Goal: Transaction & Acquisition: Purchase product/service

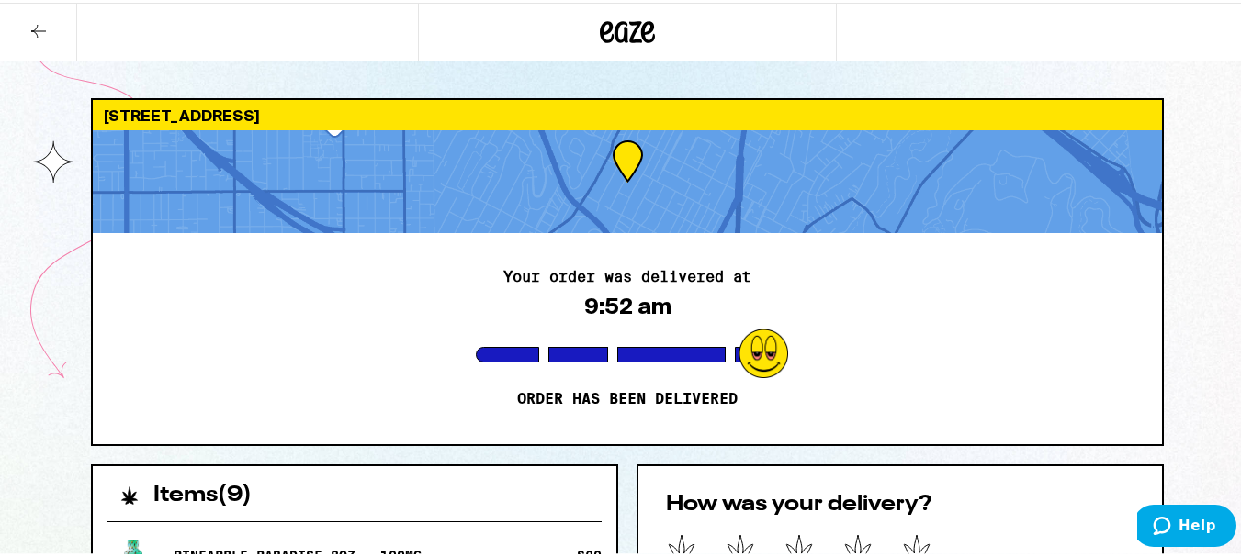
click at [640, 48] on div at bounding box center [627, 29] width 418 height 59
click at [640, 42] on icon at bounding box center [627, 29] width 55 height 33
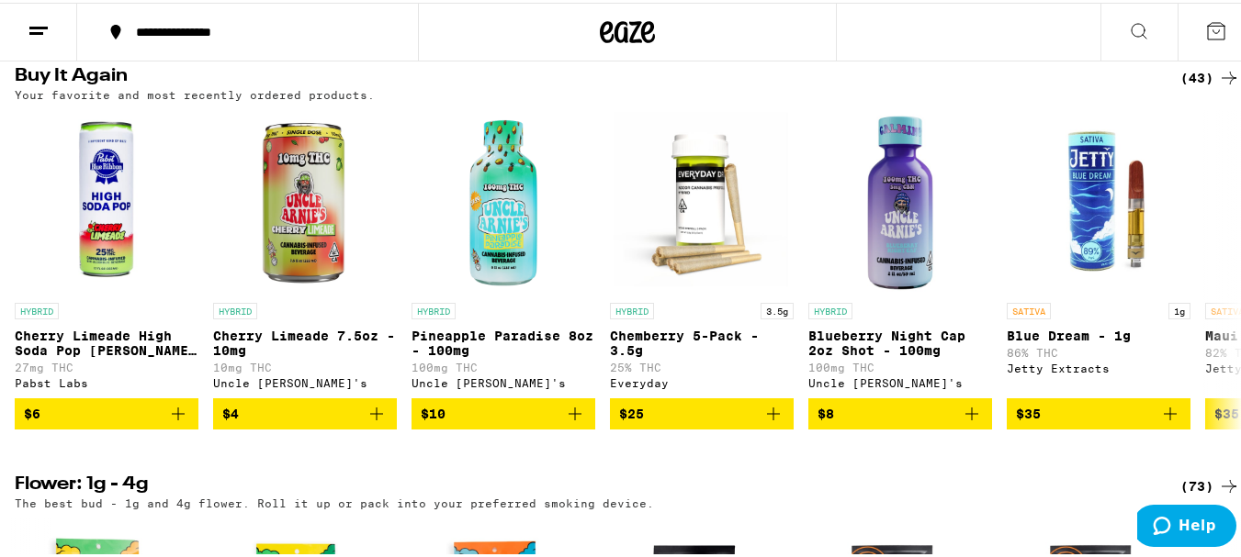
scroll to position [1475, 0]
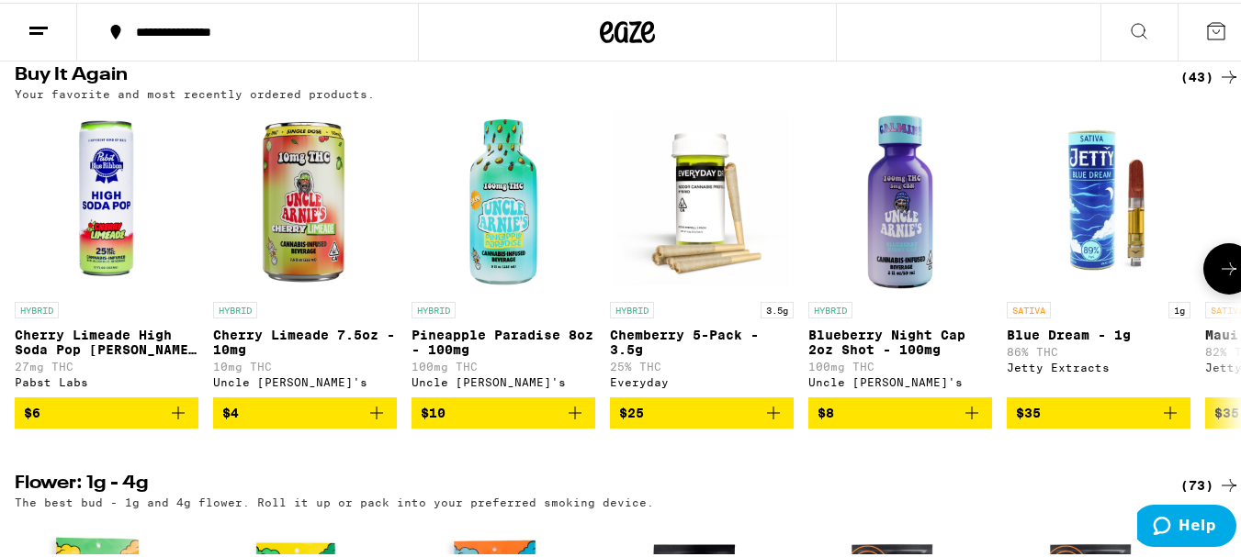
click at [1156, 180] on img "Open page for Blue Dream - 1g from Jetty Extracts" at bounding box center [1098, 199] width 184 height 184
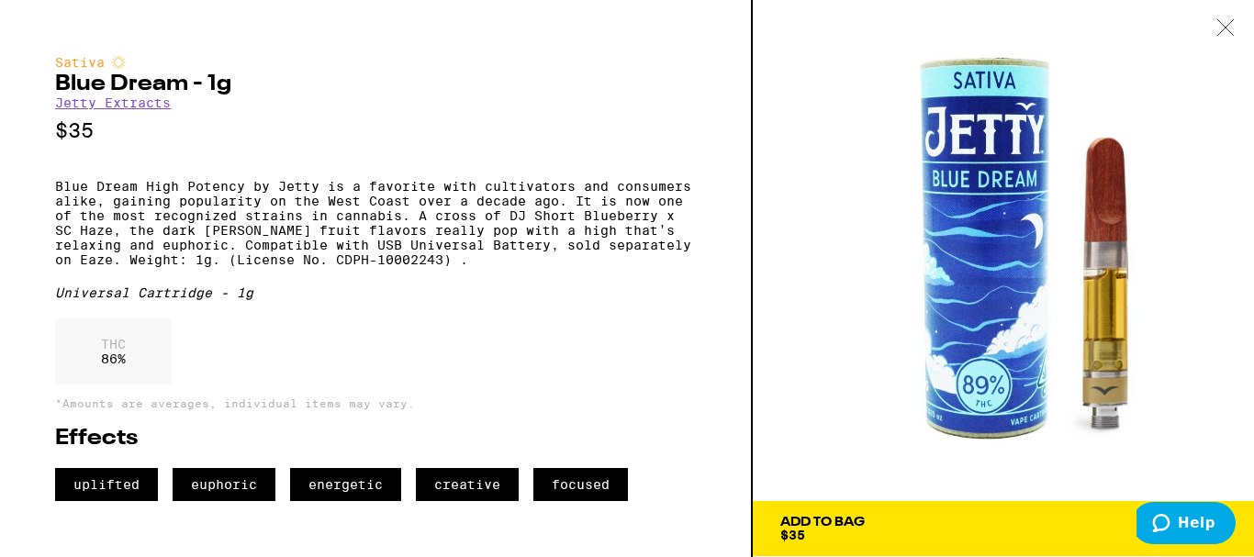
click at [1220, 31] on icon at bounding box center [1226, 27] width 18 height 17
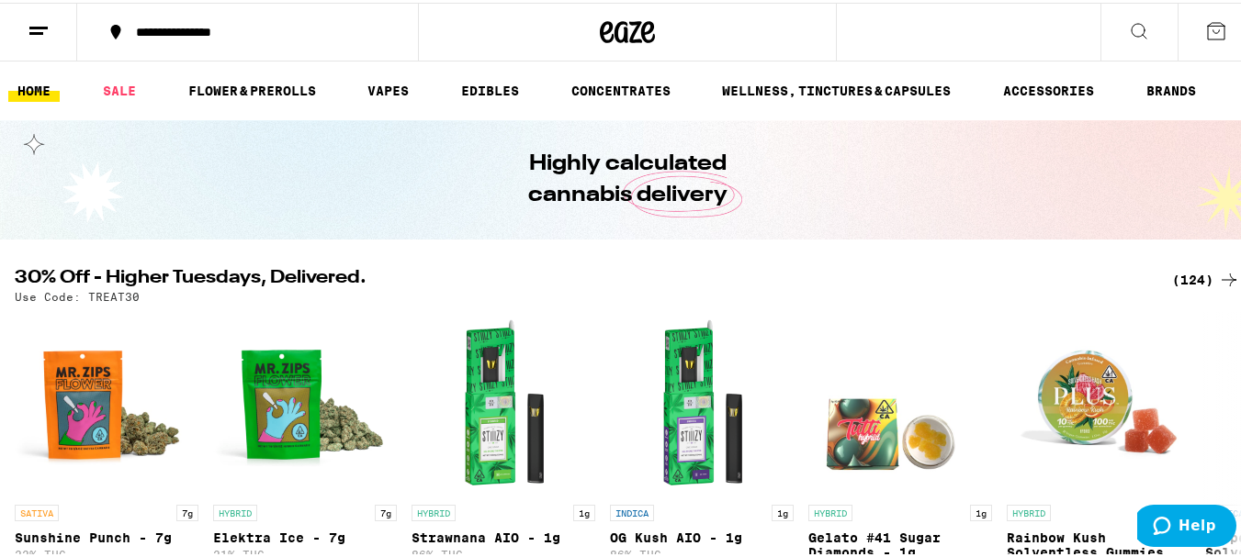
scroll to position [141, 0]
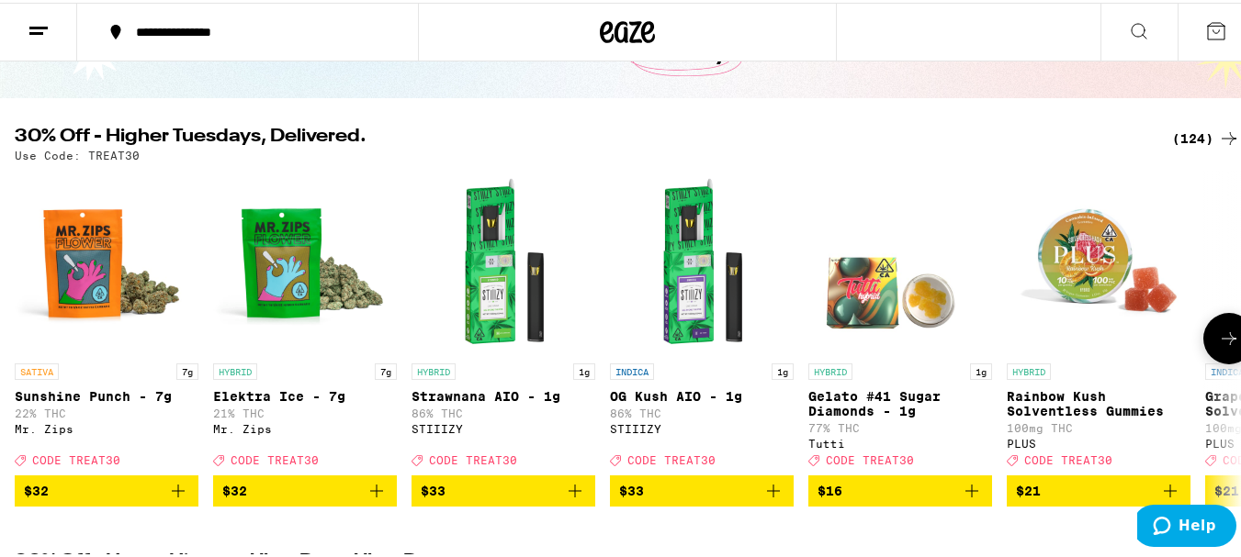
click at [1221, 347] on icon at bounding box center [1229, 336] width 22 height 22
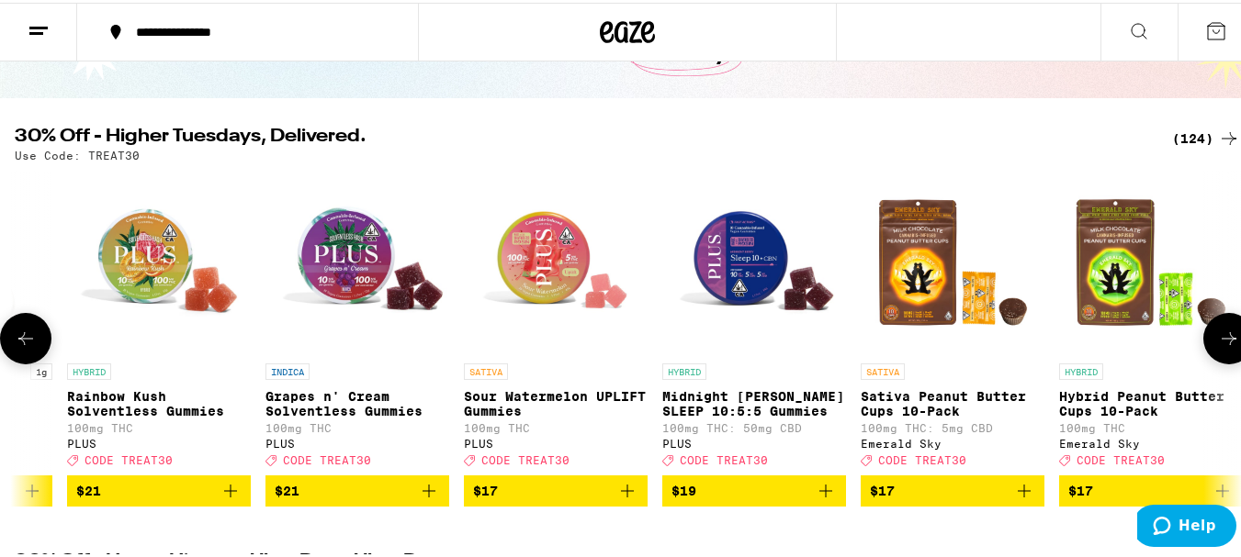
scroll to position [0, 1011]
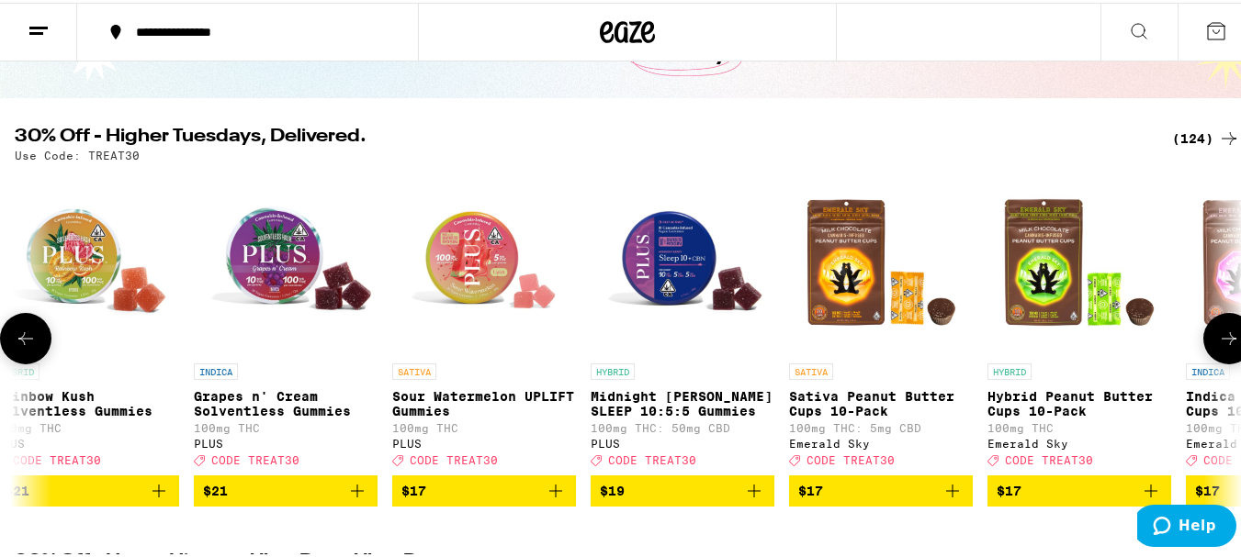
click at [1221, 347] on icon at bounding box center [1229, 336] width 22 height 22
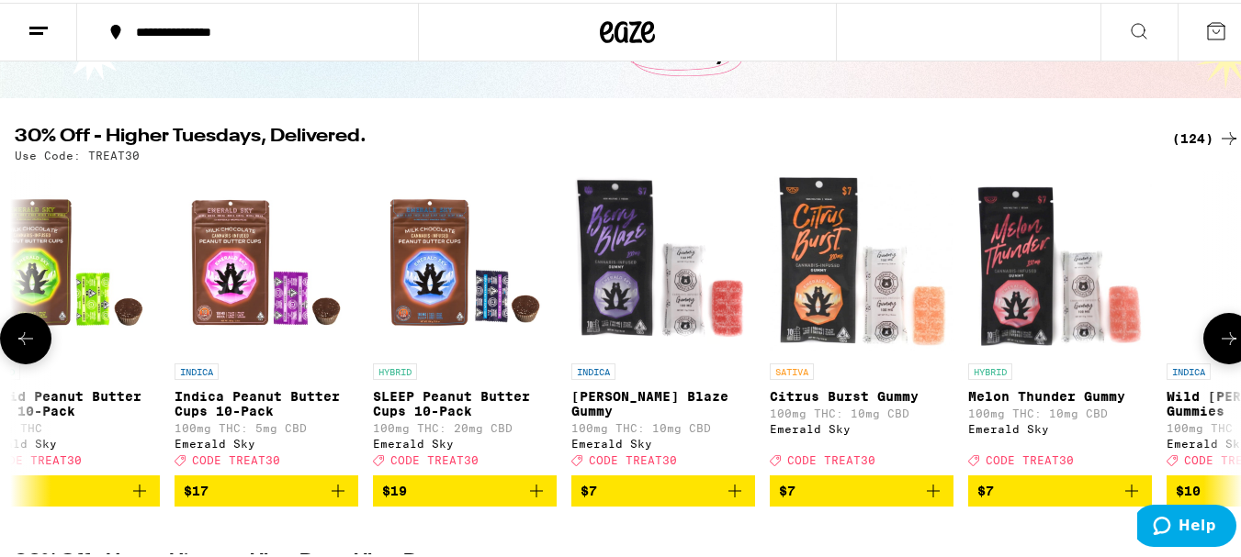
click at [1221, 347] on icon at bounding box center [1229, 336] width 22 height 22
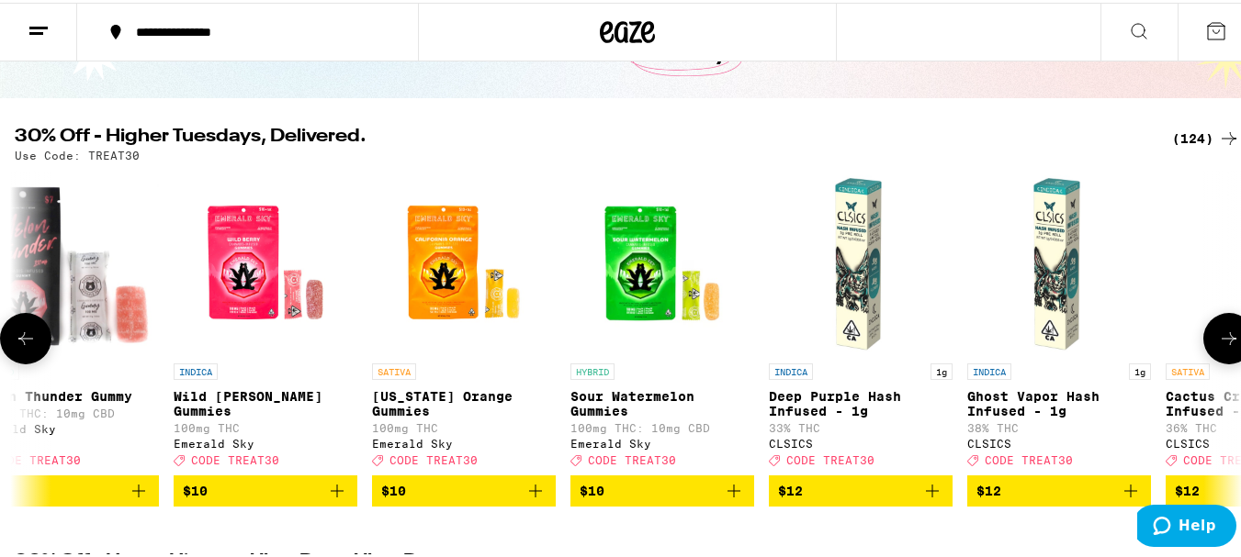
scroll to position [0, 3033]
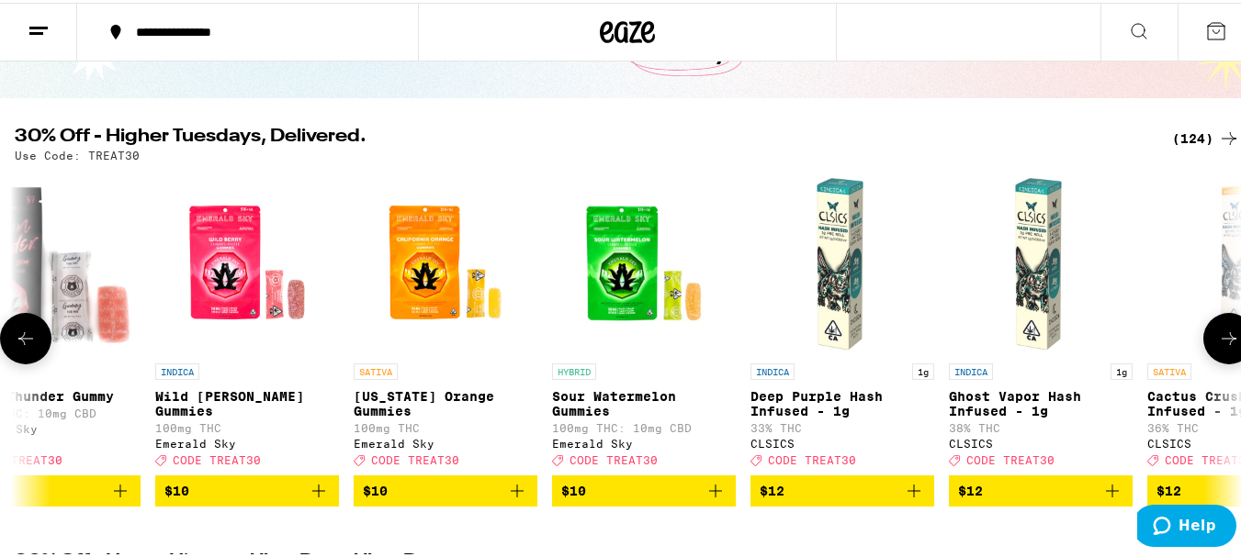
click at [837, 409] on p "Deep Purple Hash Infused - 1g" at bounding box center [842, 401] width 184 height 29
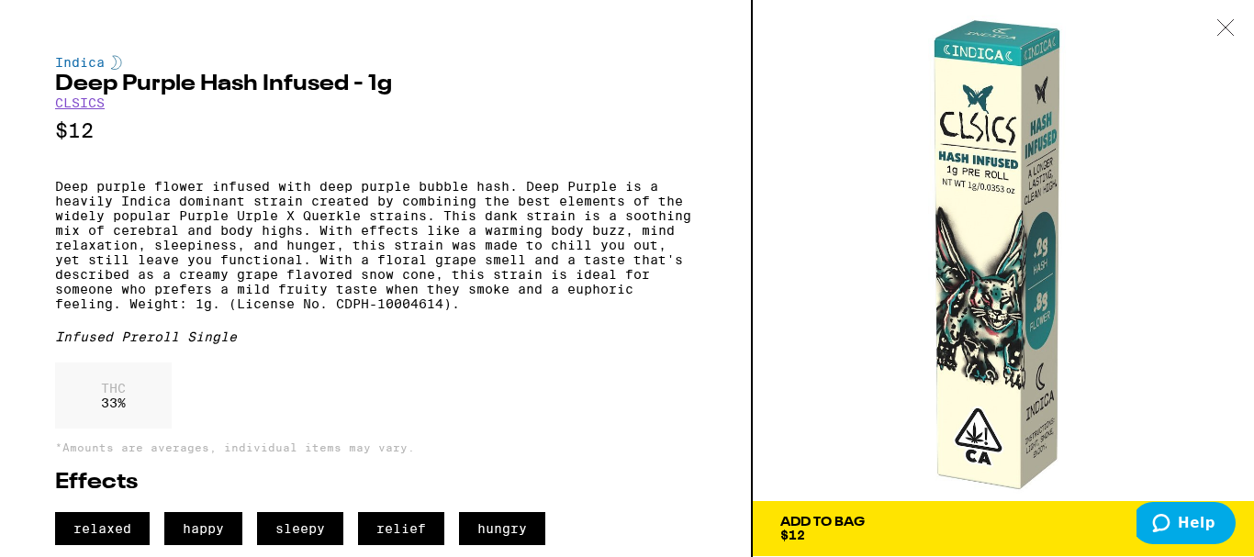
click at [1229, 27] on icon at bounding box center [1226, 27] width 18 height 17
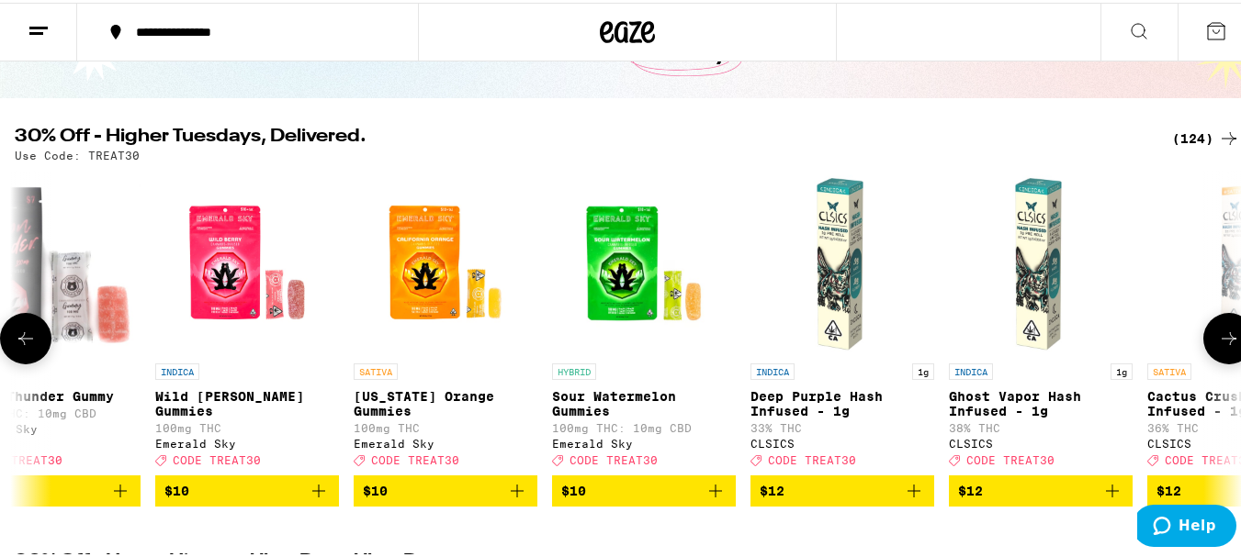
click at [1210, 327] on button at bounding box center [1228, 335] width 51 height 51
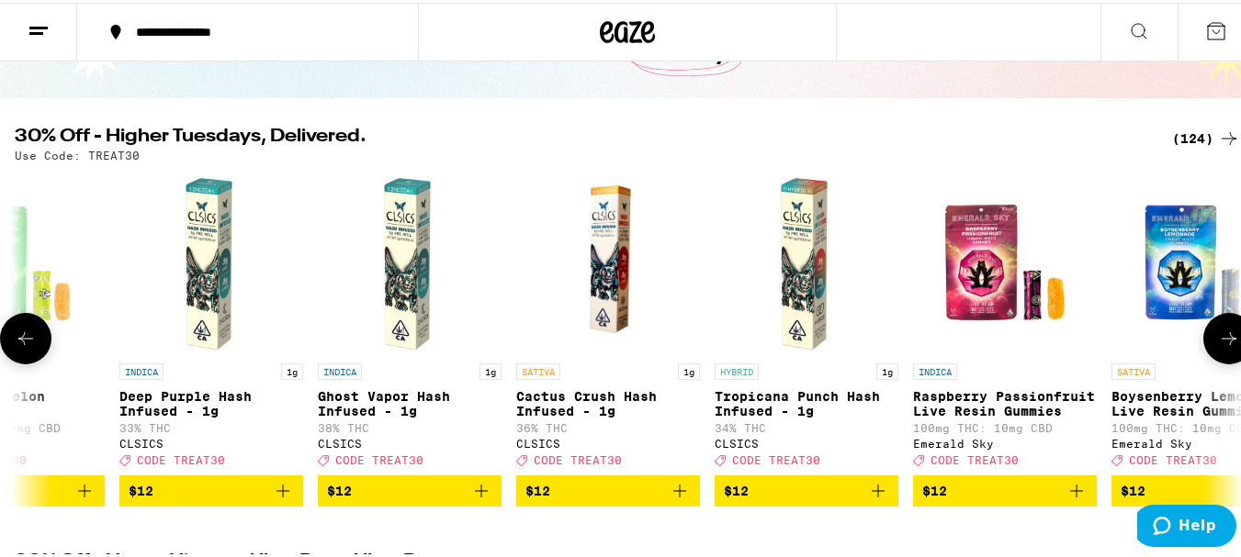
scroll to position [0, 4044]
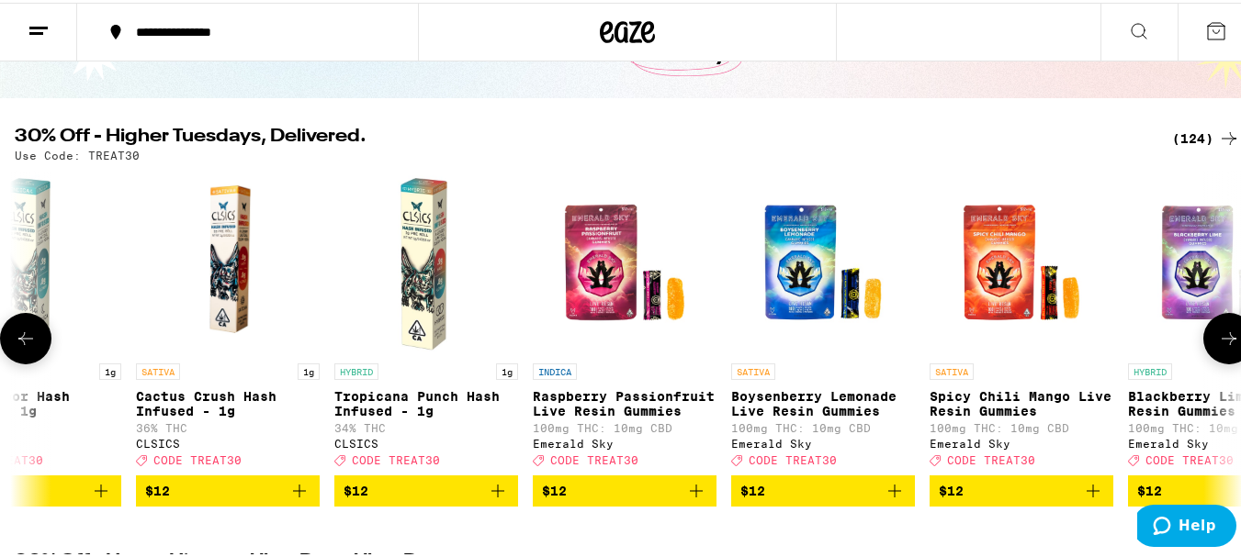
click at [1210, 327] on button at bounding box center [1228, 335] width 51 height 51
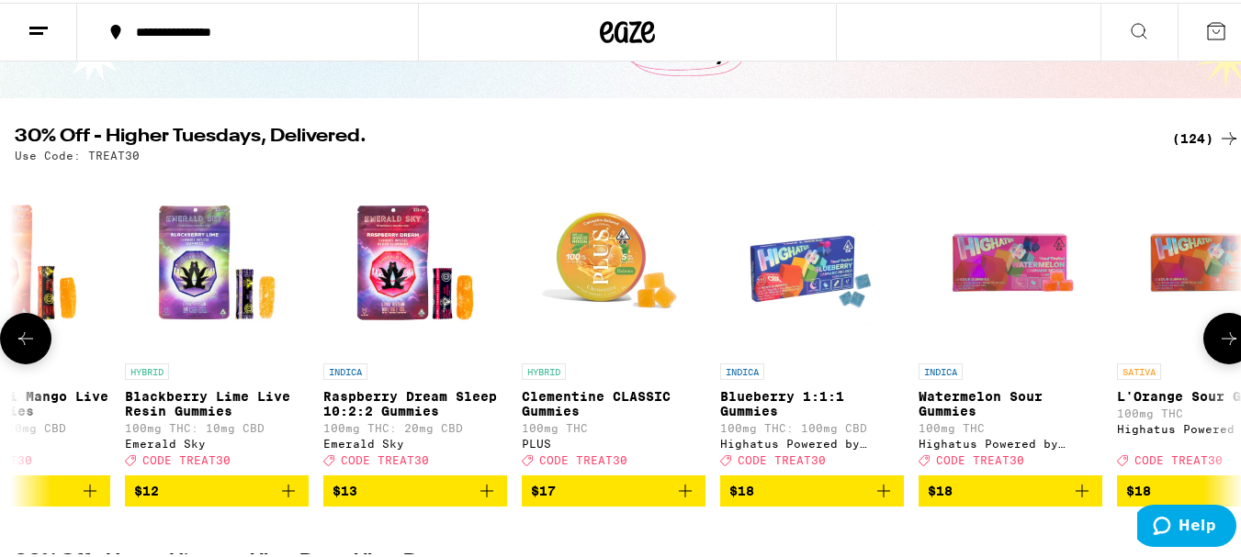
scroll to position [0, 5055]
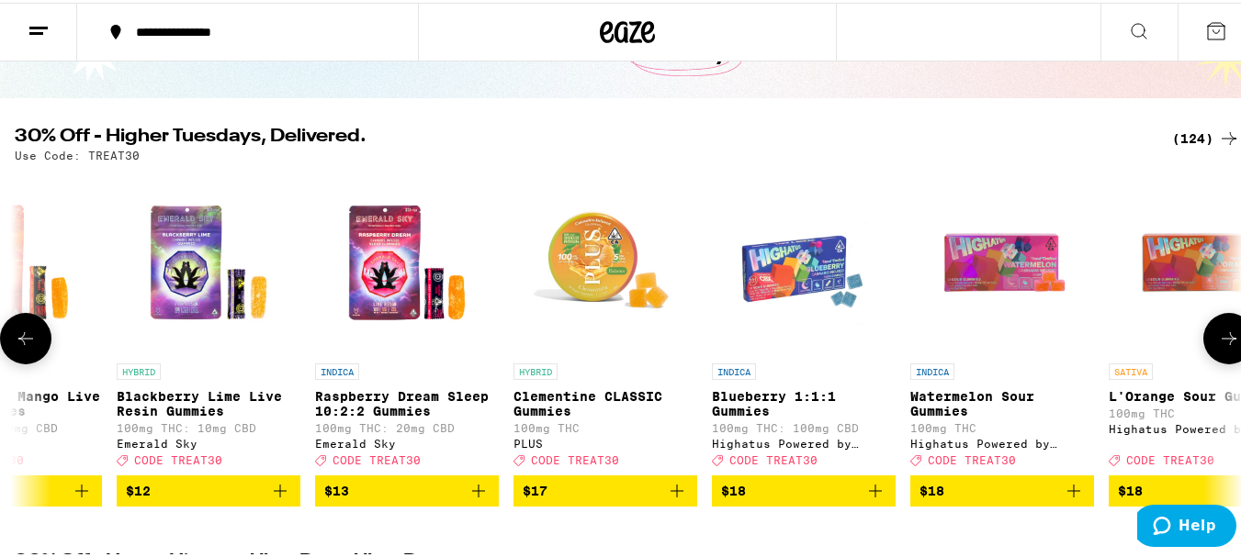
click at [1210, 327] on button at bounding box center [1228, 335] width 51 height 51
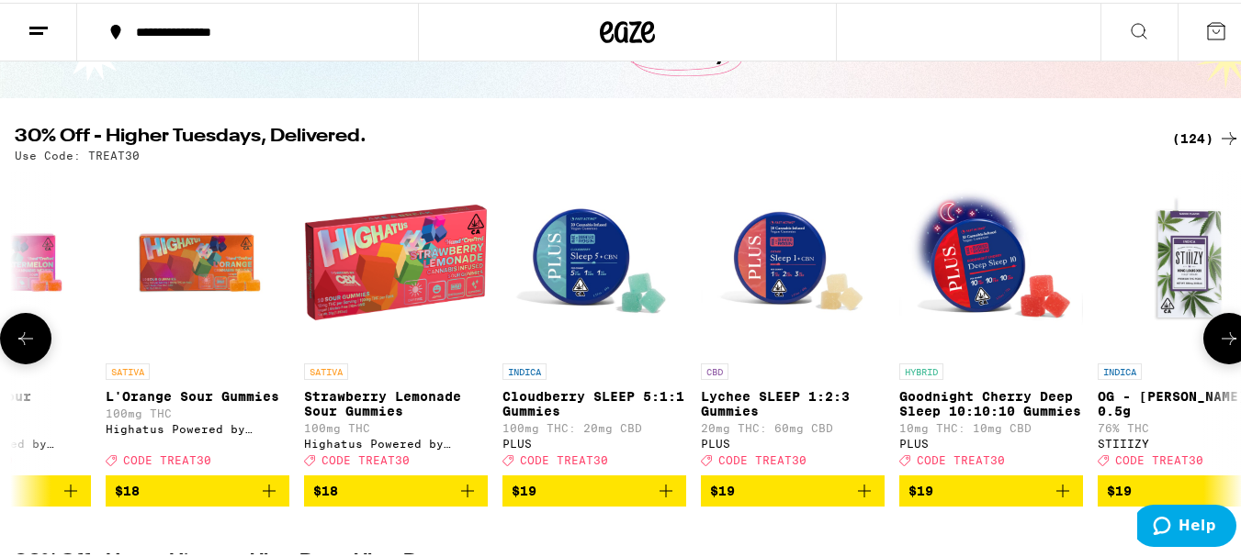
scroll to position [0, 6066]
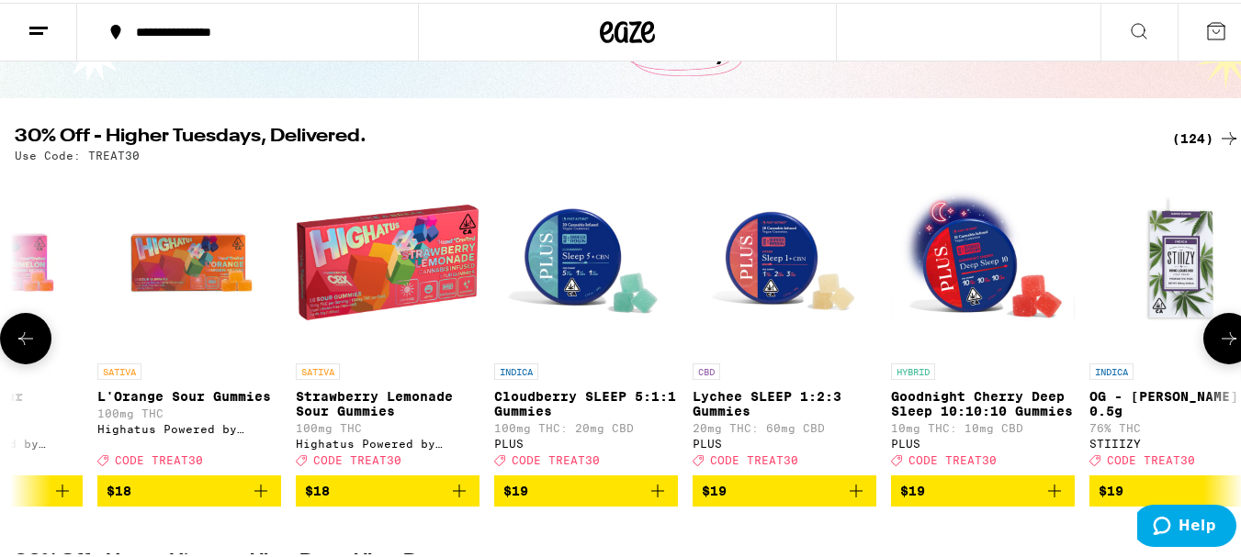
click at [1210, 327] on button at bounding box center [1228, 335] width 51 height 51
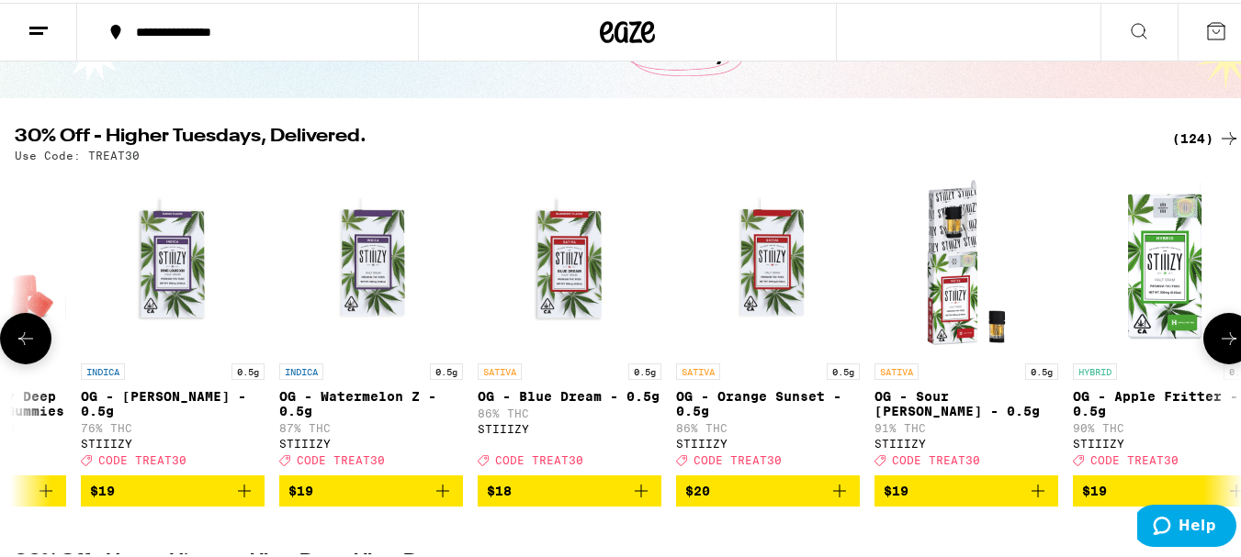
scroll to position [0, 7077]
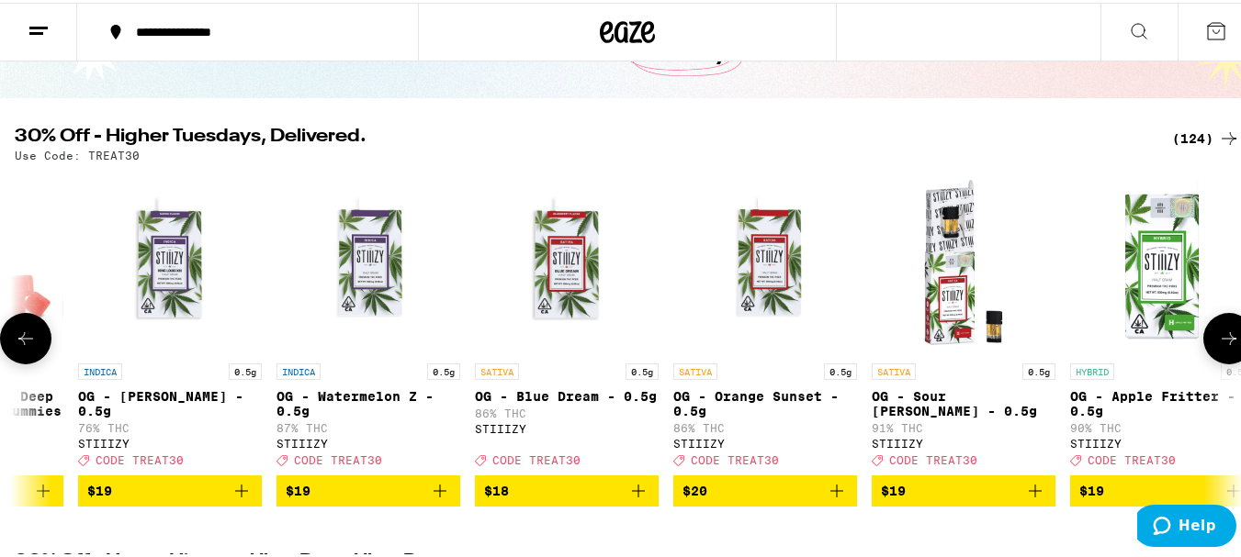
click at [1210, 327] on button at bounding box center [1228, 335] width 51 height 51
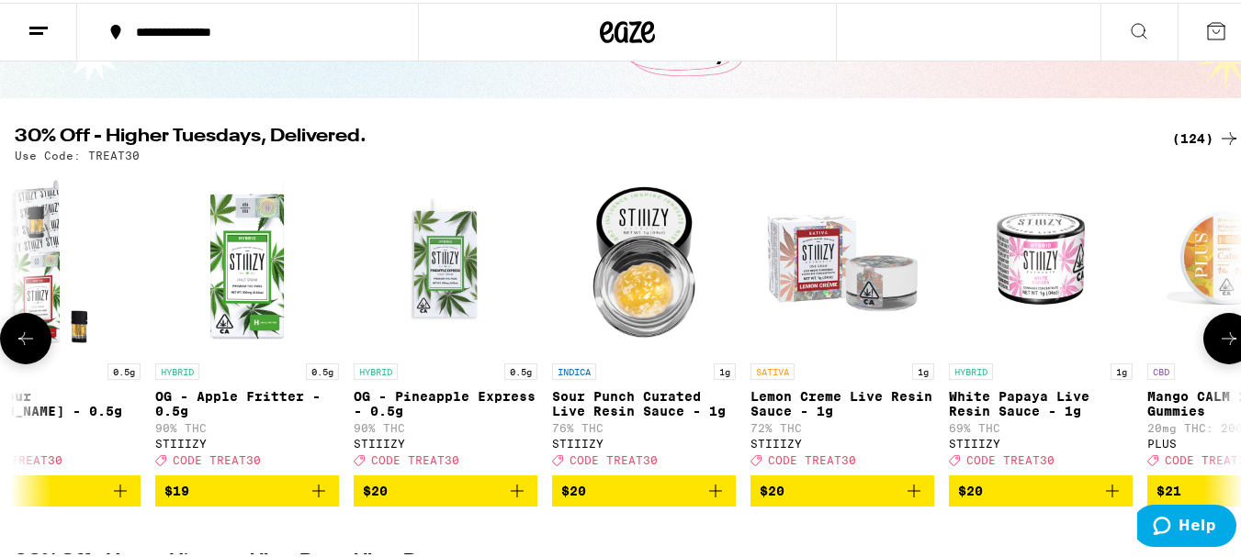
scroll to position [0, 8088]
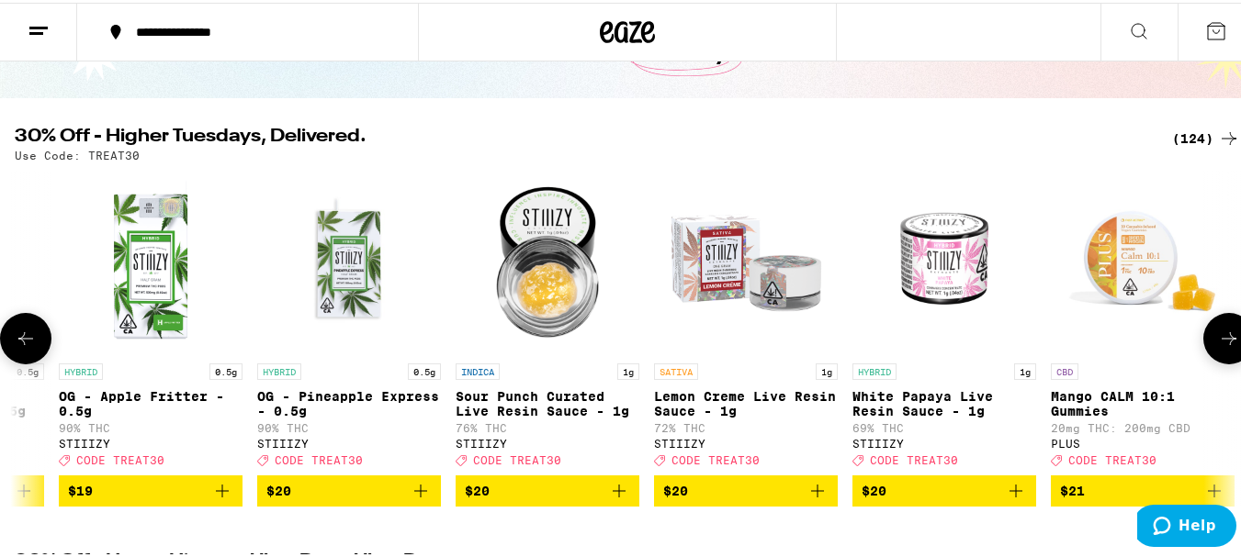
click at [1210, 327] on button at bounding box center [1228, 335] width 51 height 51
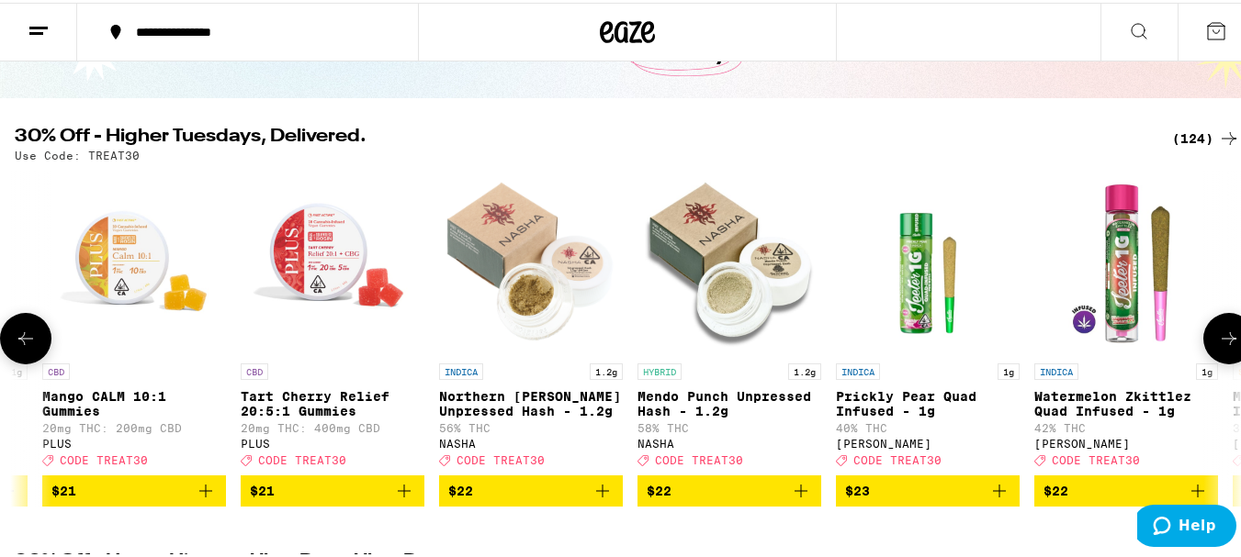
scroll to position [0, 9099]
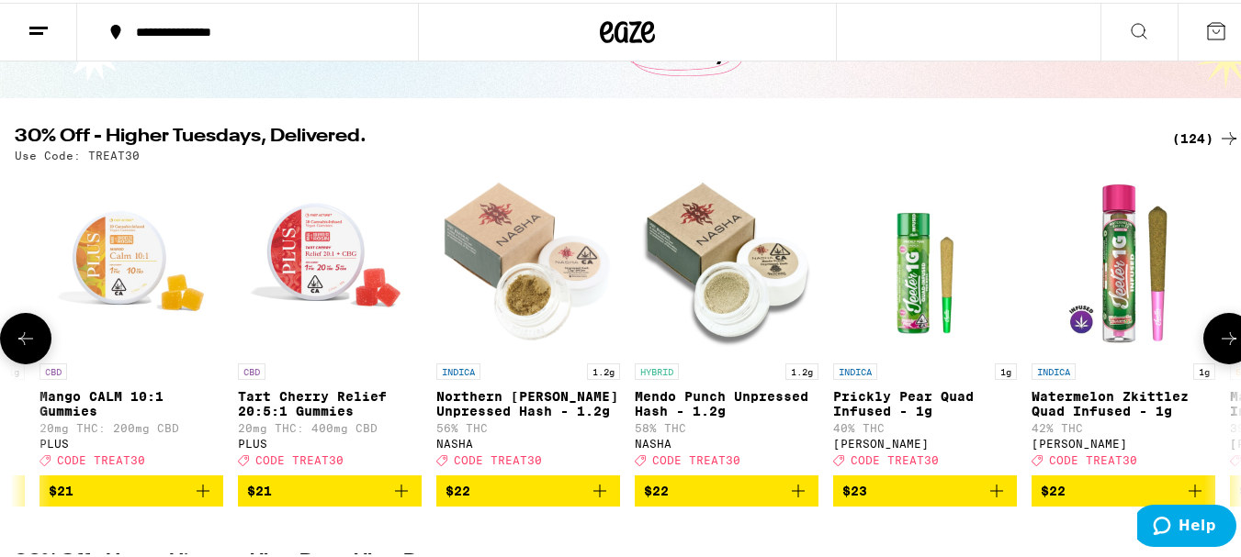
click at [1210, 327] on button at bounding box center [1228, 335] width 51 height 51
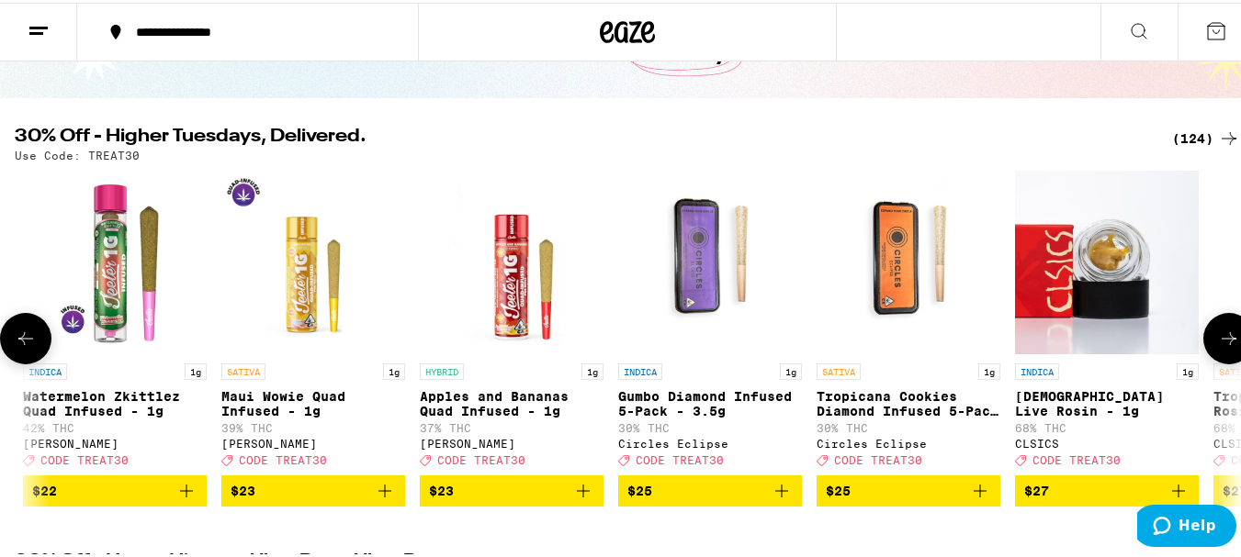
scroll to position [0, 10110]
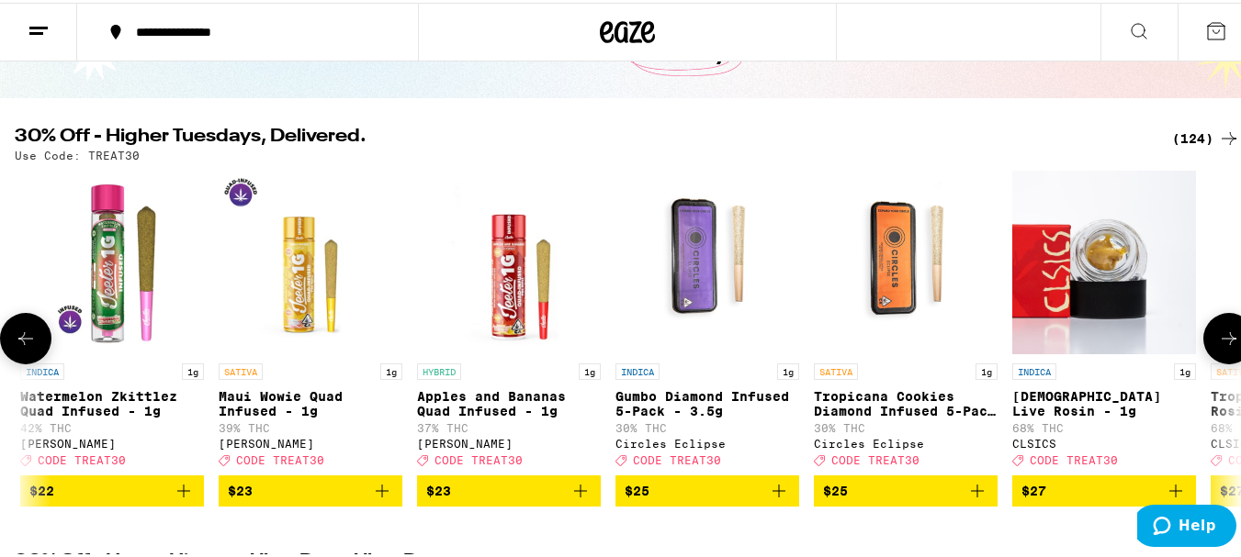
click at [1210, 327] on button at bounding box center [1228, 335] width 51 height 51
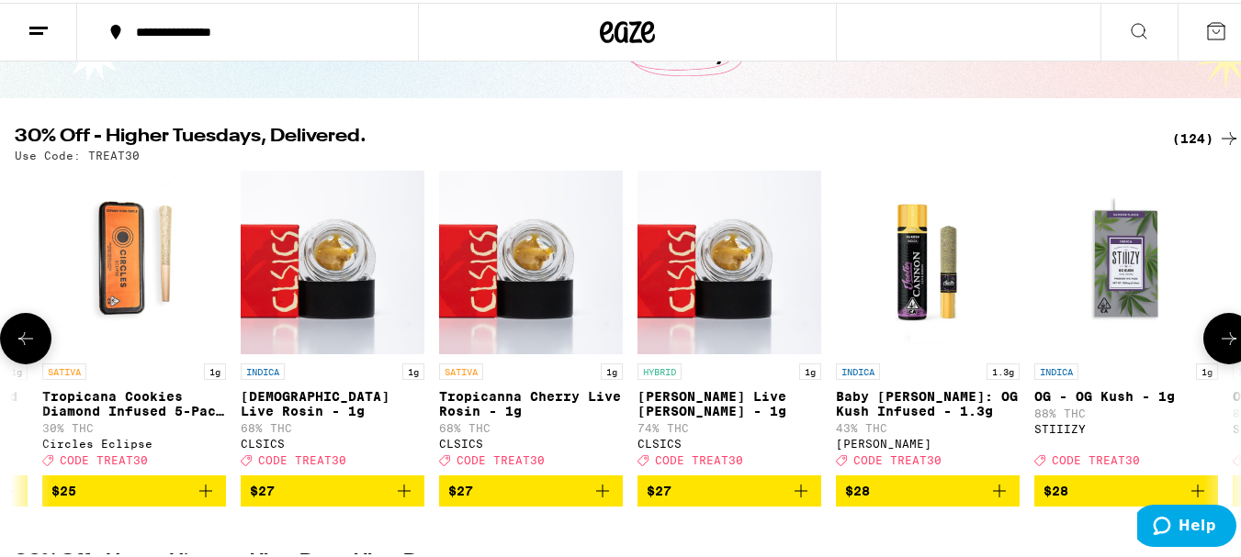
scroll to position [0, 11121]
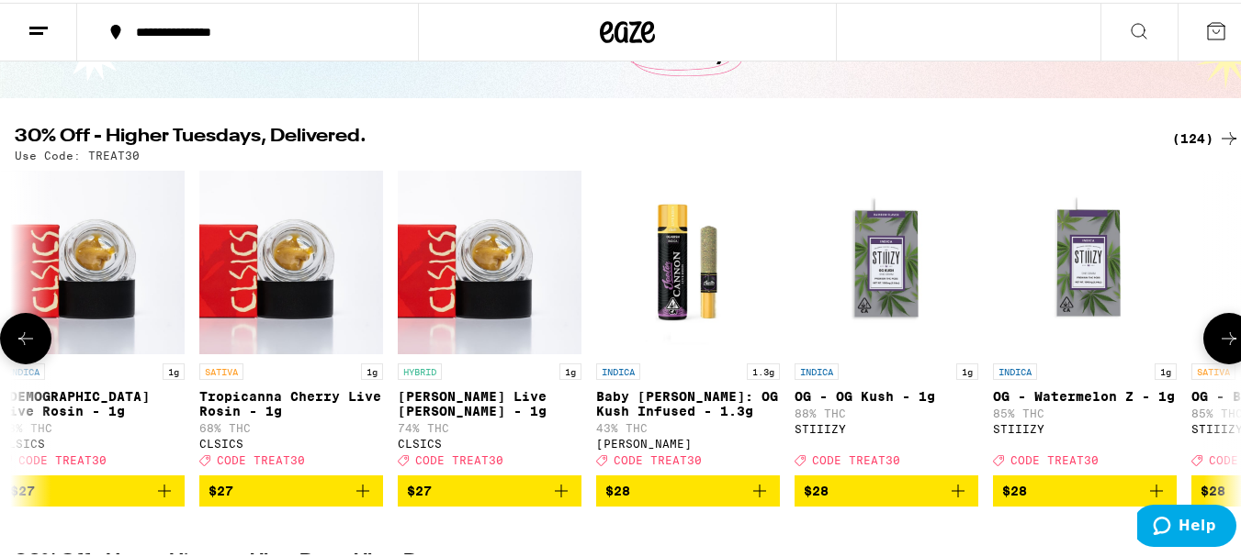
click at [1210, 327] on button at bounding box center [1228, 335] width 51 height 51
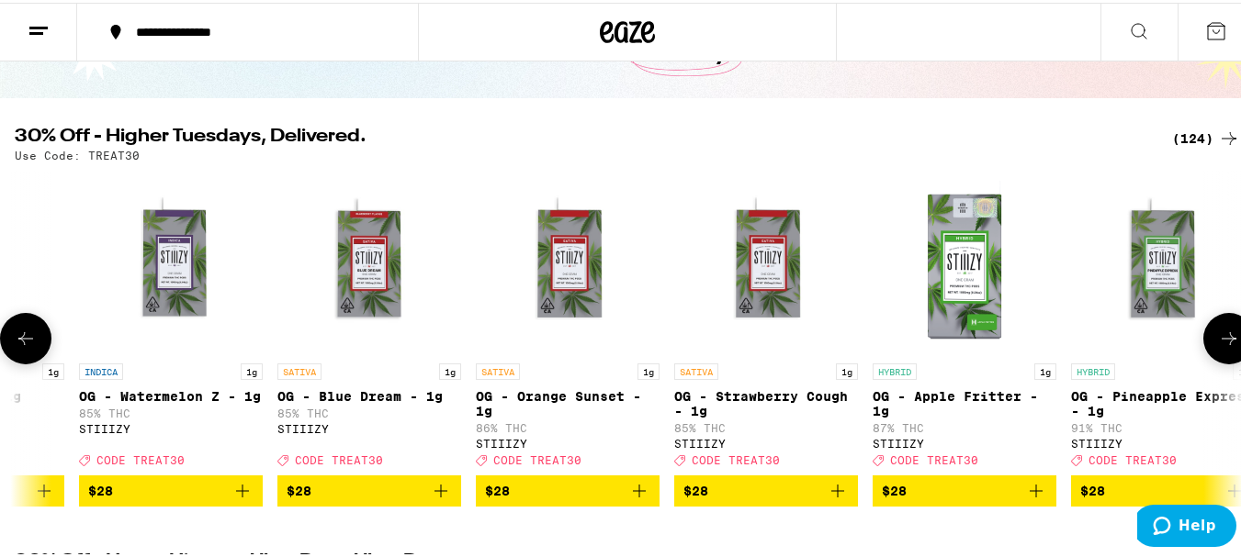
scroll to position [0, 12132]
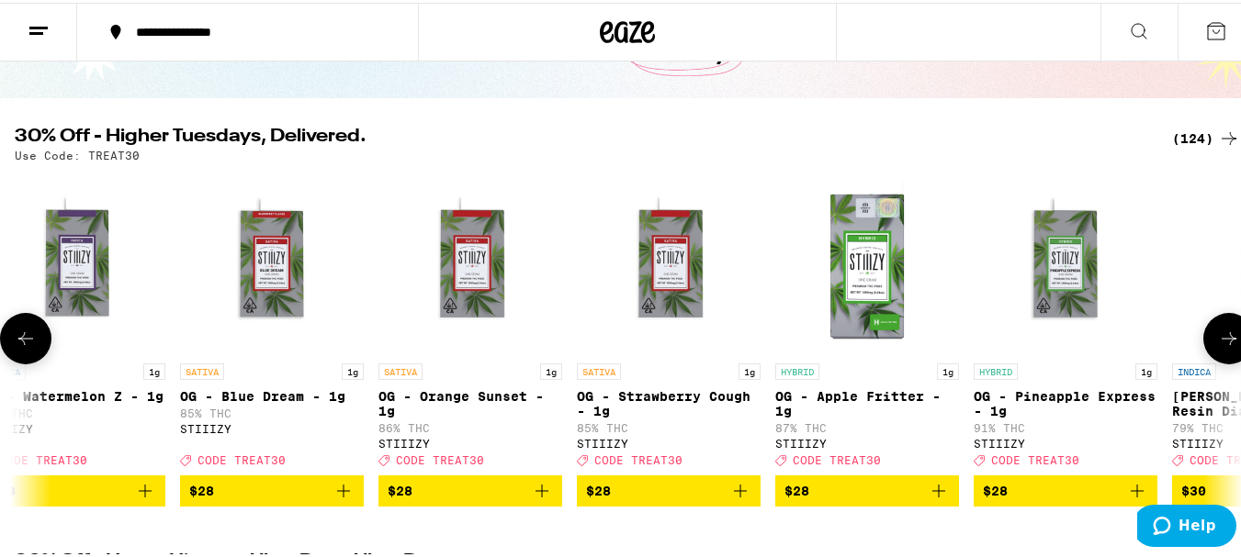
click at [1210, 327] on button at bounding box center [1228, 335] width 51 height 51
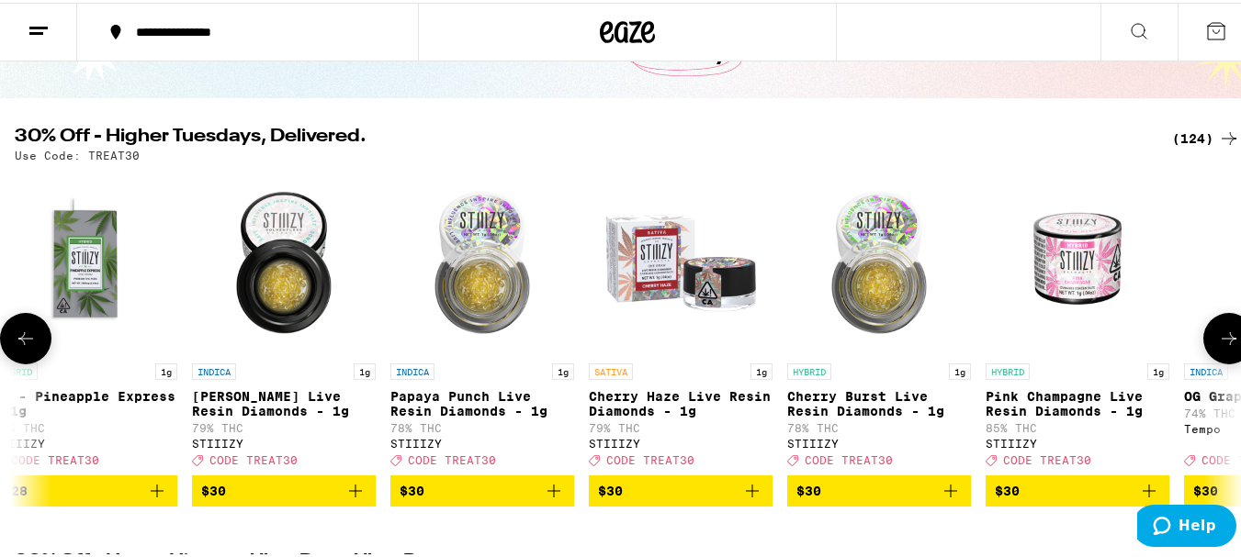
scroll to position [0, 13143]
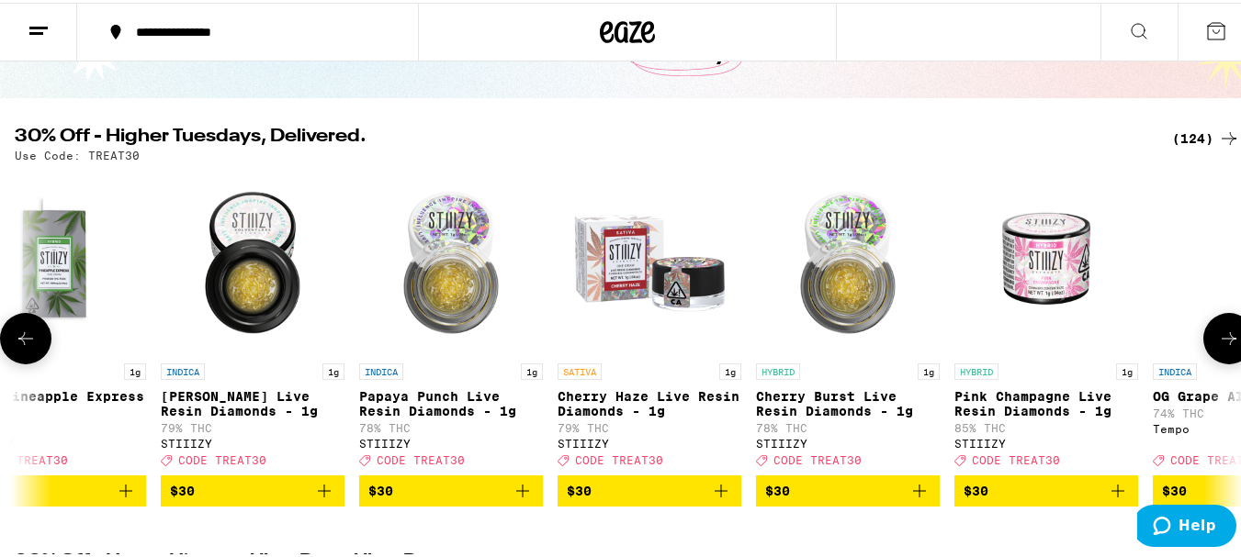
click at [1210, 327] on button at bounding box center [1228, 335] width 51 height 51
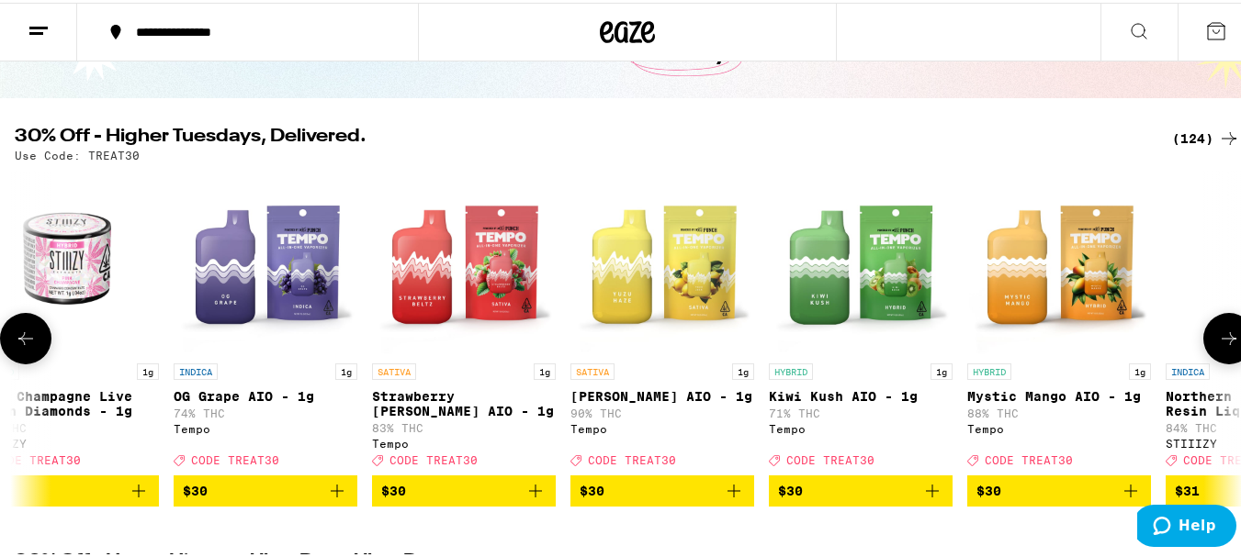
scroll to position [0, 14154]
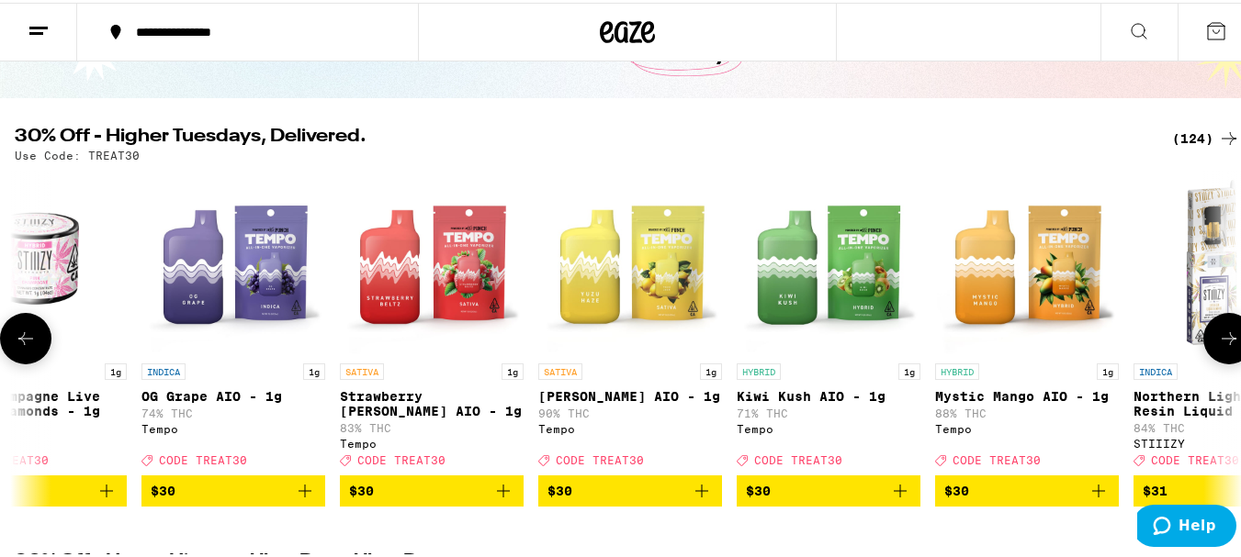
click at [1210, 327] on button at bounding box center [1228, 335] width 51 height 51
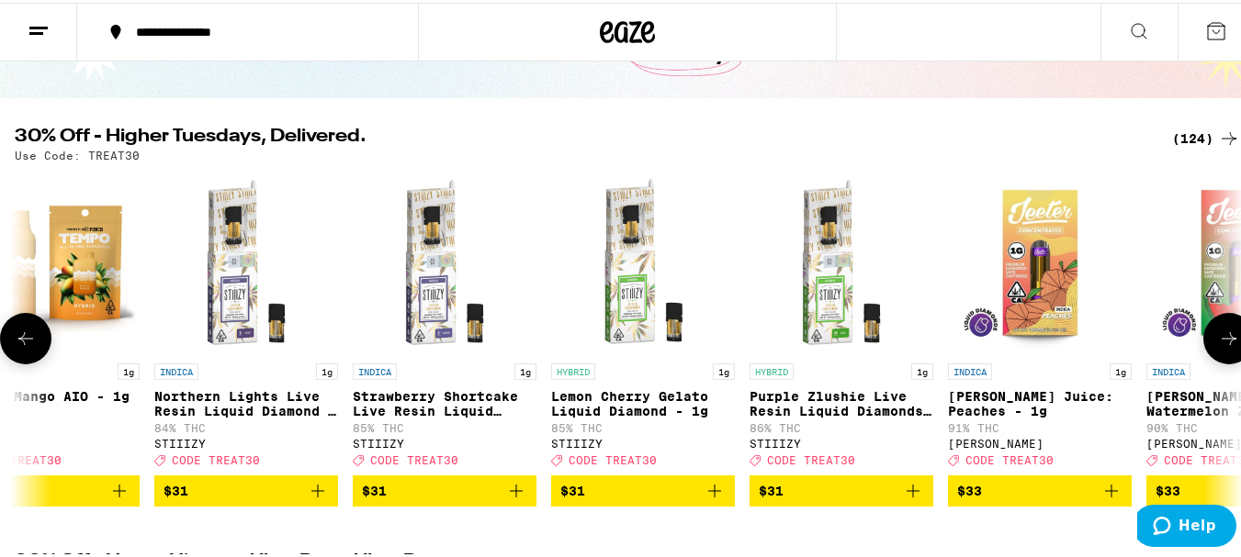
scroll to position [0, 15165]
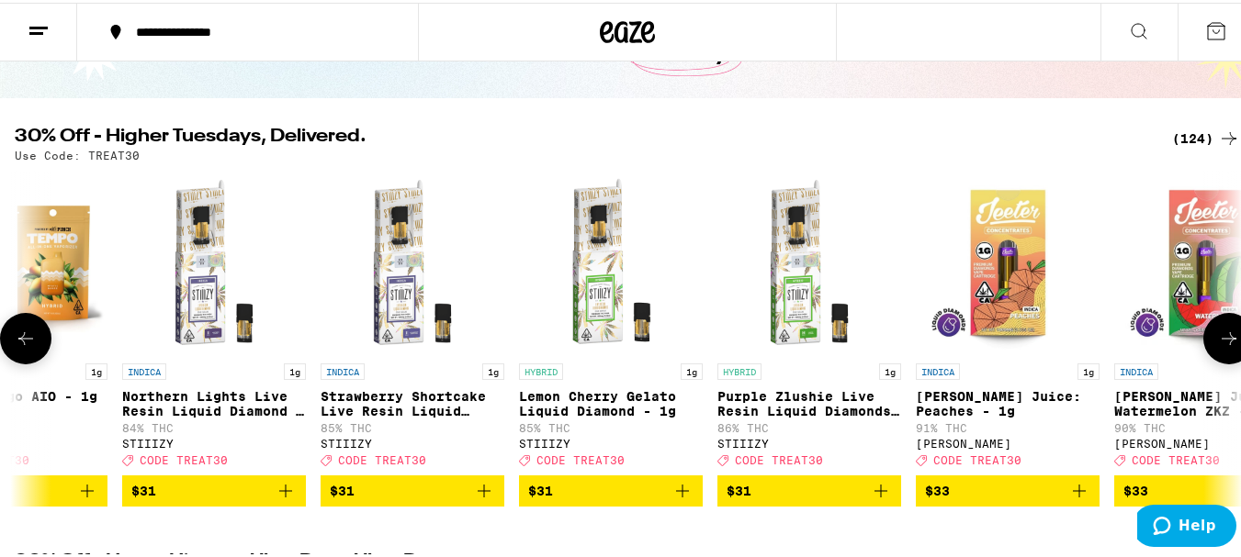
click at [1210, 327] on button at bounding box center [1228, 335] width 51 height 51
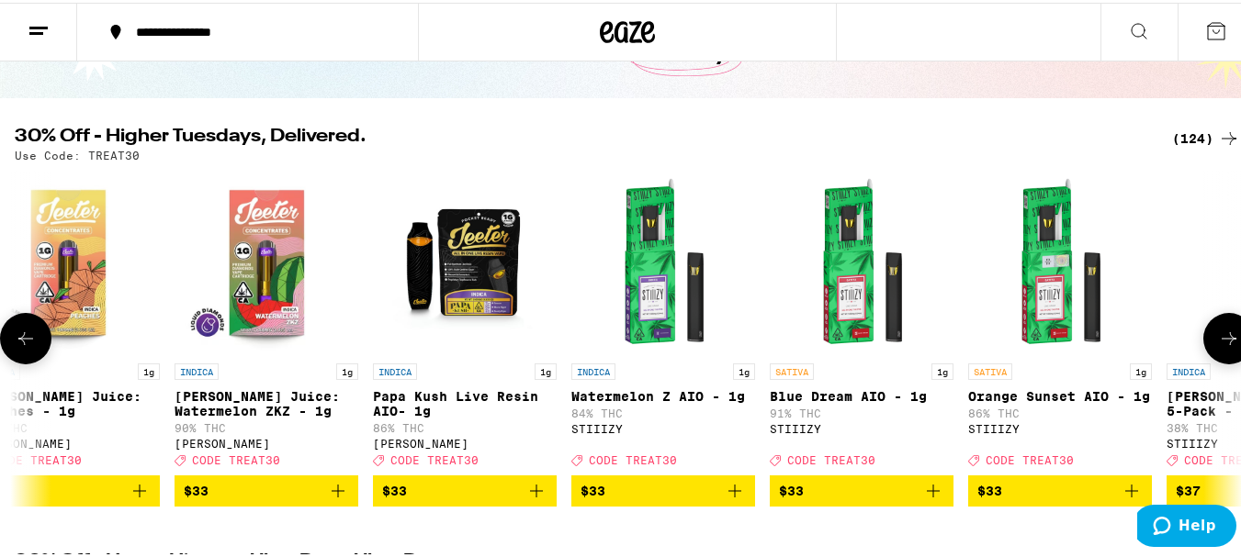
scroll to position [0, 16176]
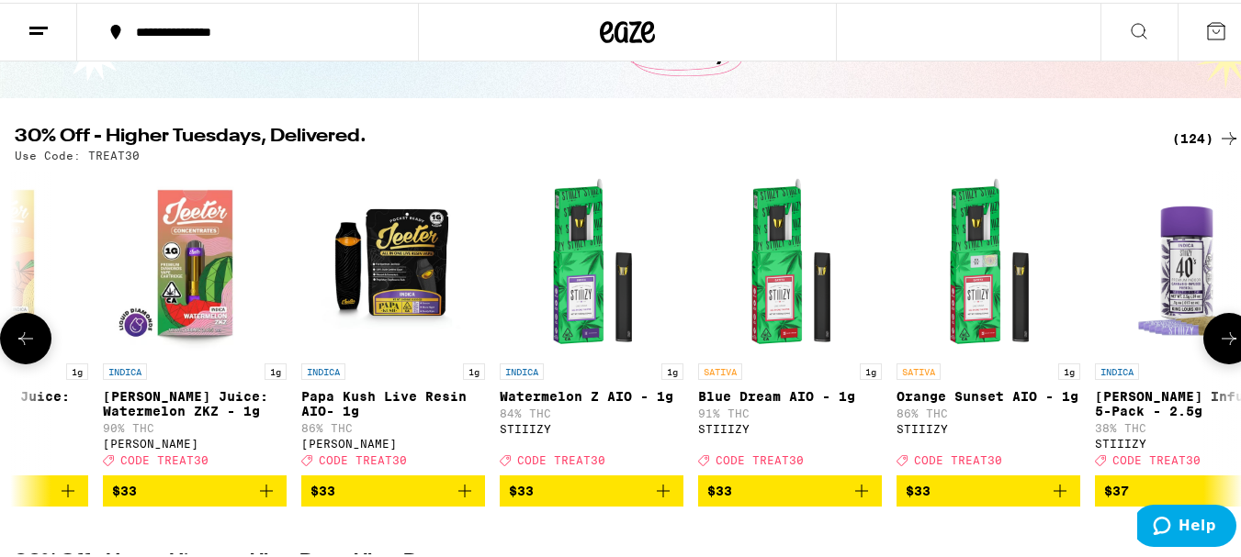
click at [1210, 327] on button at bounding box center [1228, 335] width 51 height 51
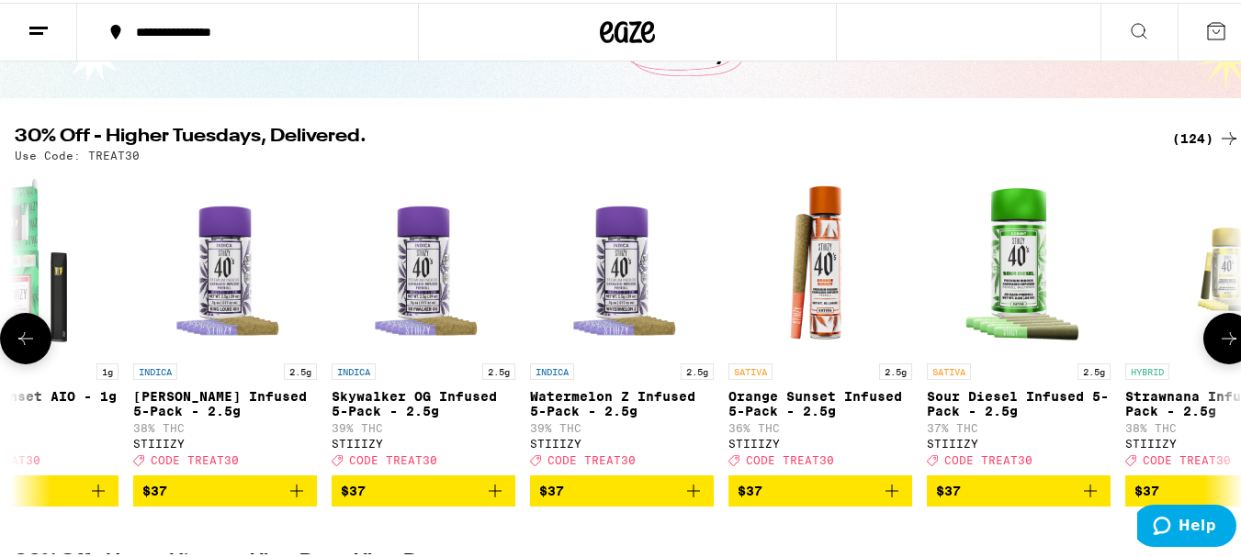
scroll to position [0, 17187]
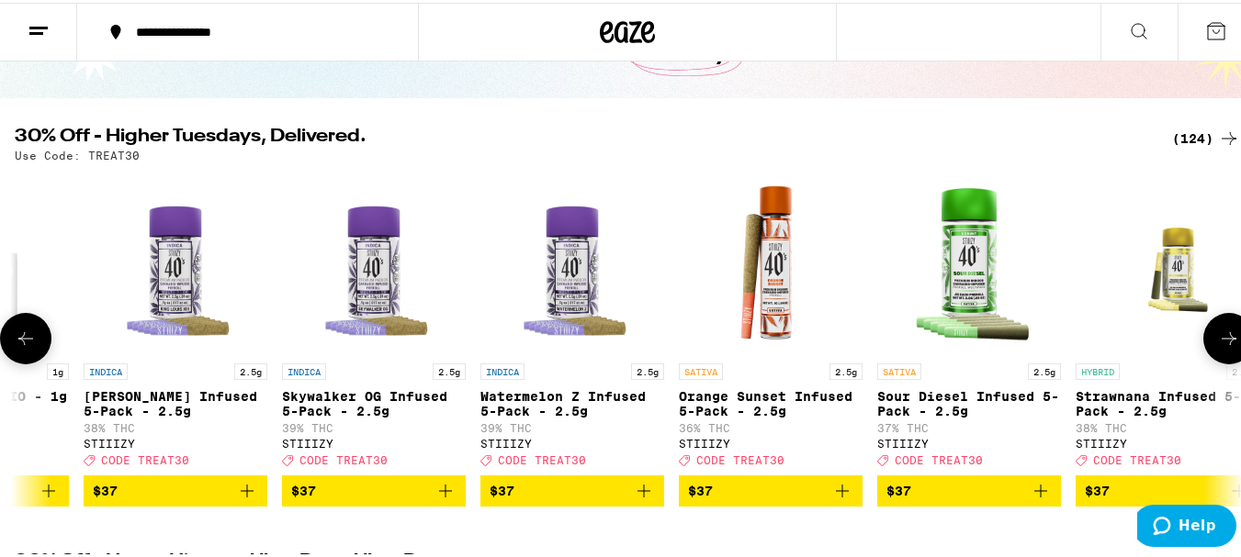
click at [1210, 327] on button at bounding box center [1228, 335] width 51 height 51
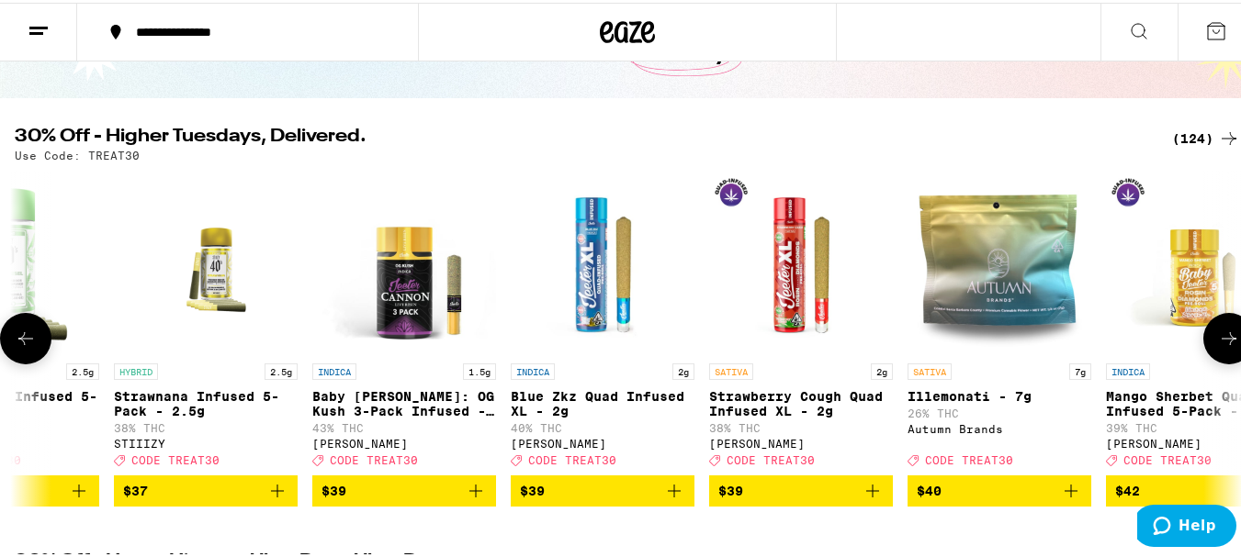
scroll to position [0, 18198]
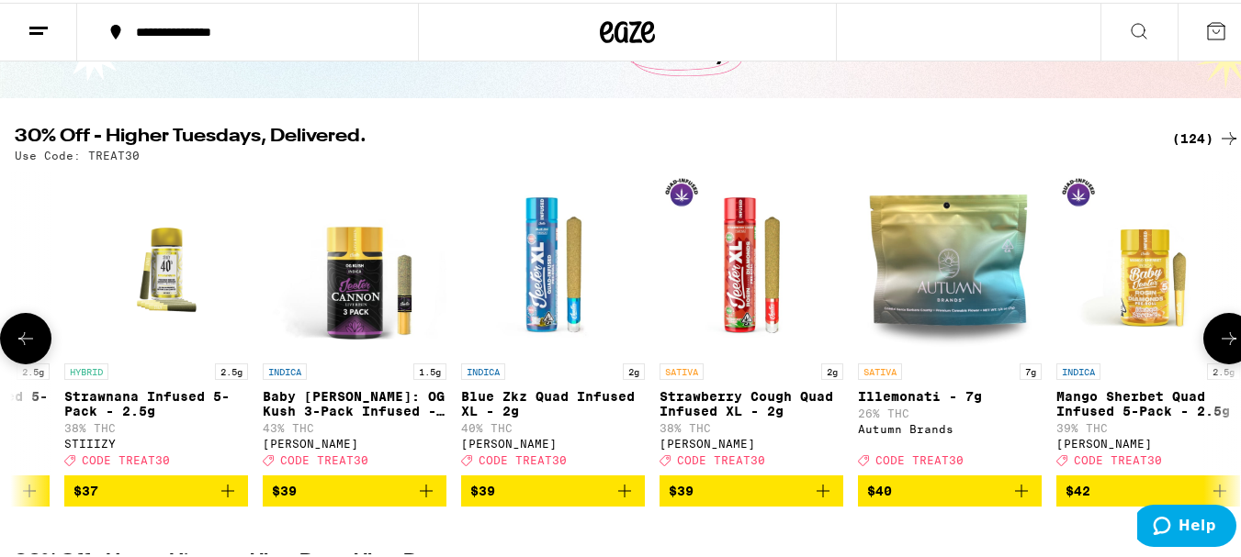
click at [1210, 327] on button at bounding box center [1228, 335] width 51 height 51
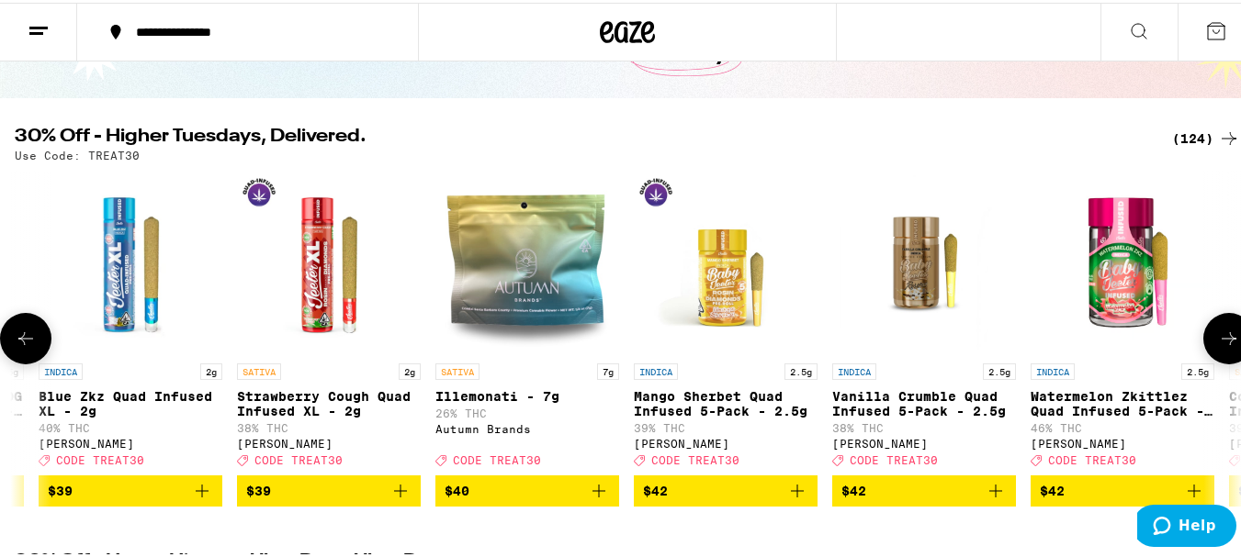
scroll to position [0, 19209]
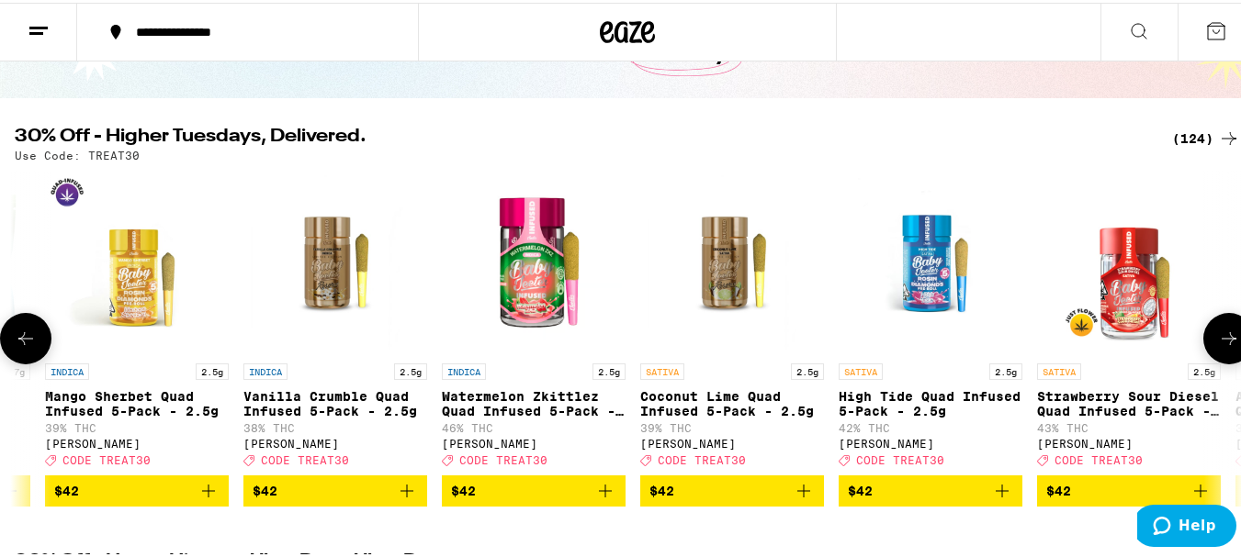
click at [1210, 327] on button at bounding box center [1228, 335] width 51 height 51
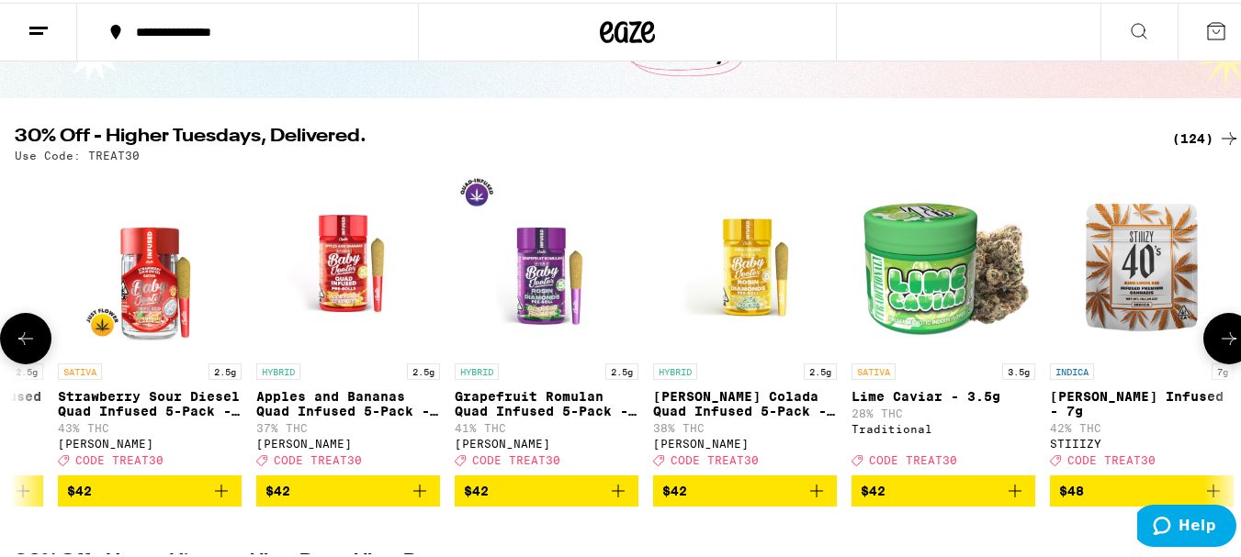
scroll to position [0, 20220]
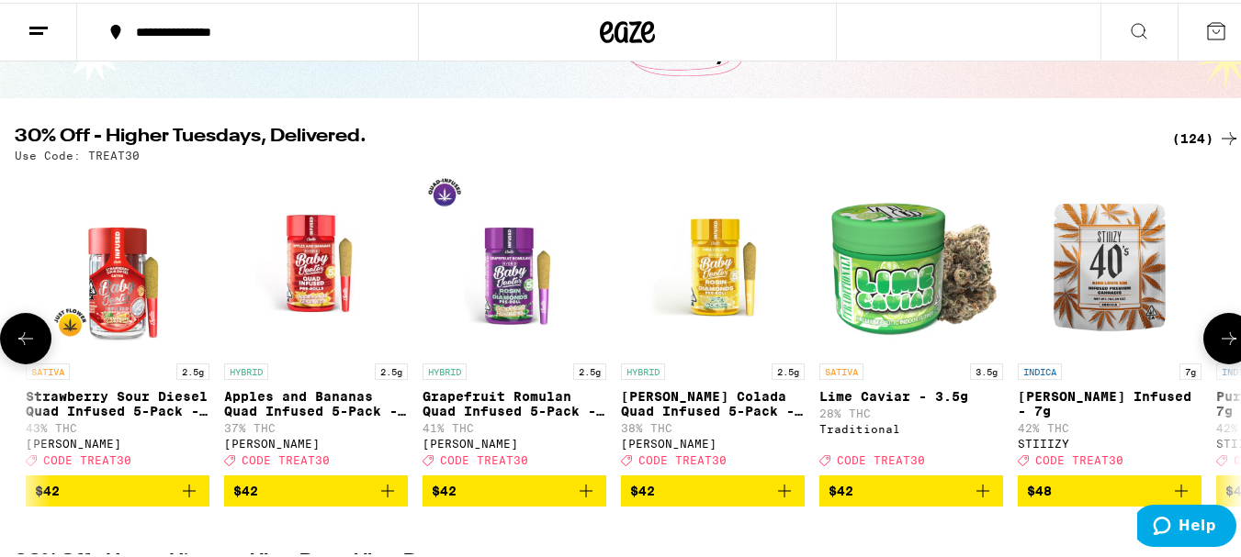
click at [1210, 327] on button at bounding box center [1228, 335] width 51 height 51
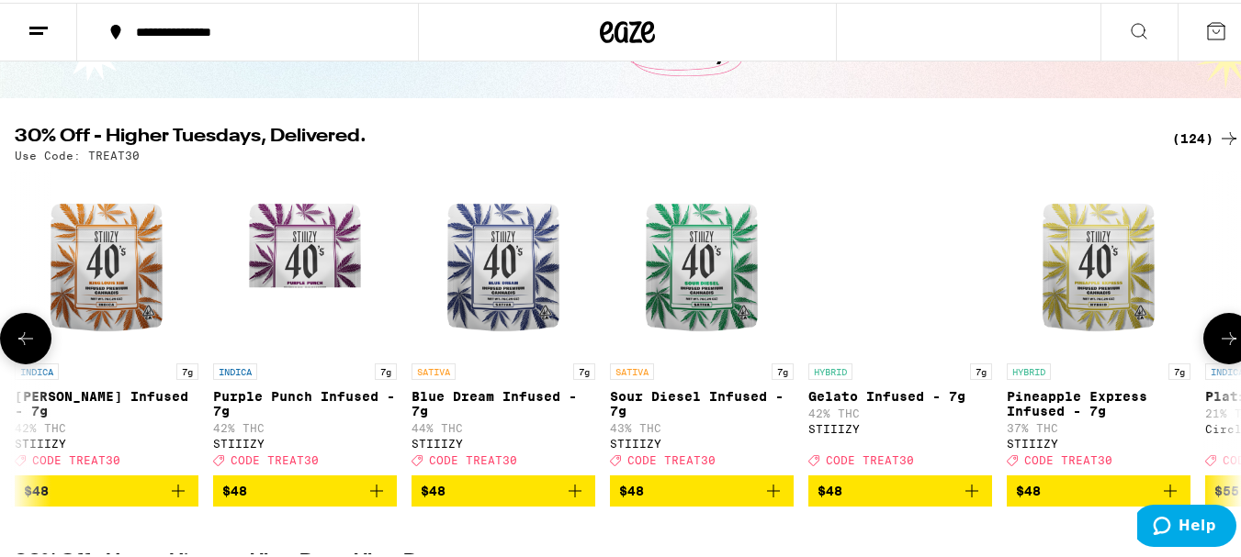
scroll to position [0, 21231]
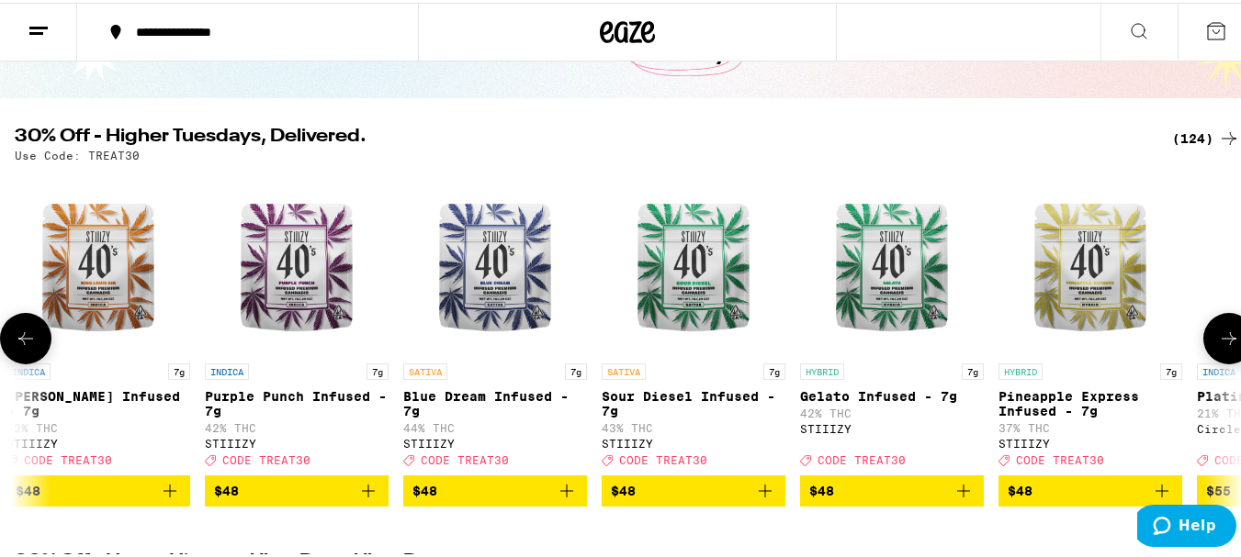
click at [1210, 327] on button at bounding box center [1228, 335] width 51 height 51
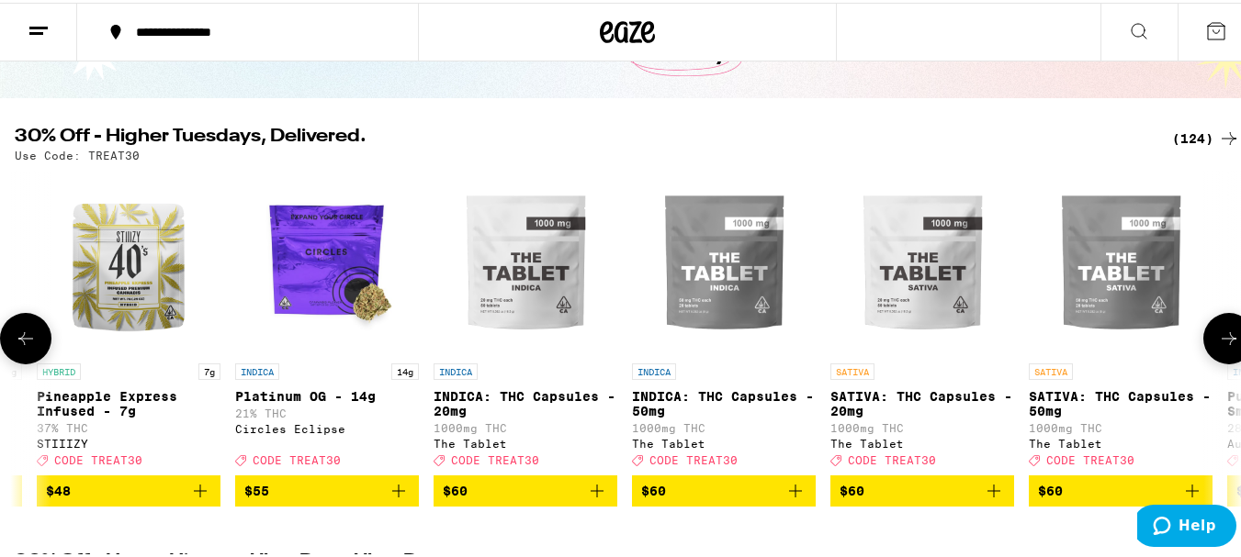
scroll to position [0, 22242]
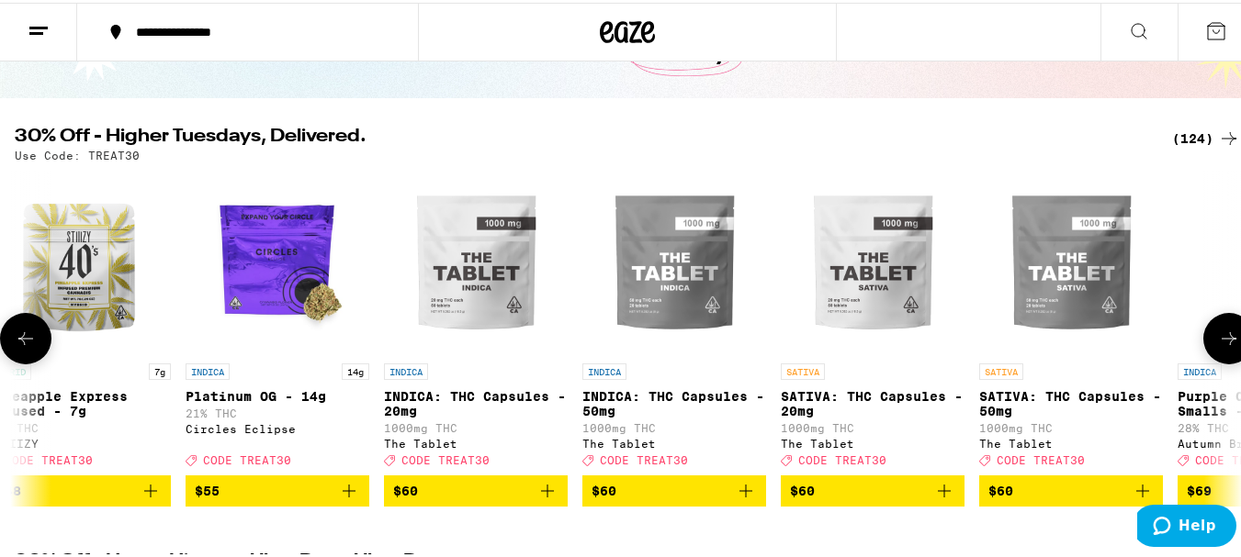
click at [1210, 327] on button at bounding box center [1228, 335] width 51 height 51
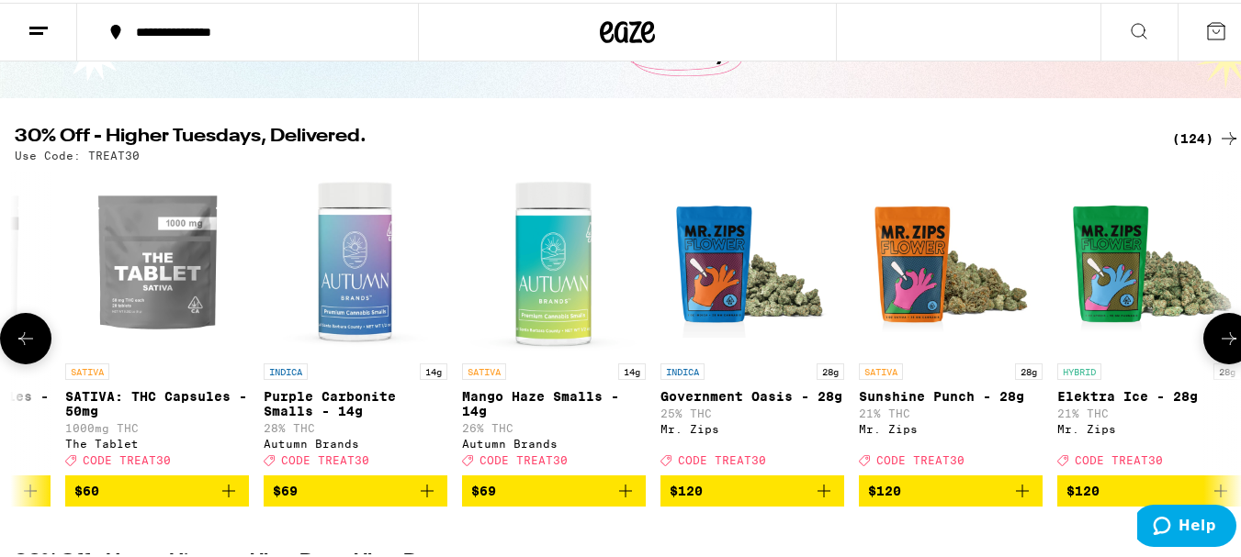
scroll to position [0, 23253]
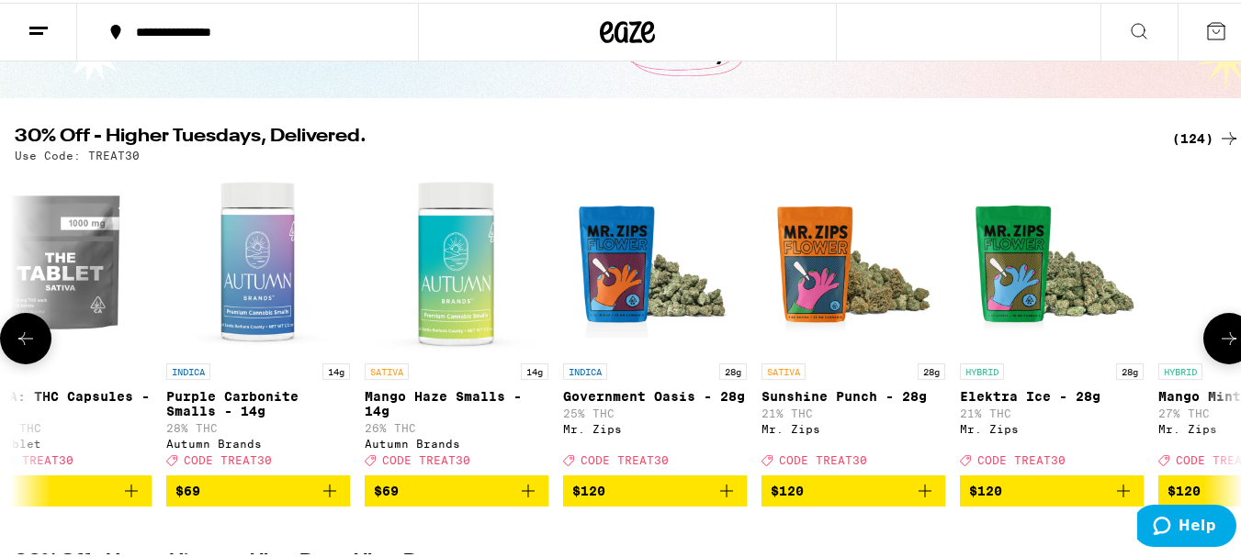
click at [1210, 327] on button at bounding box center [1228, 335] width 51 height 51
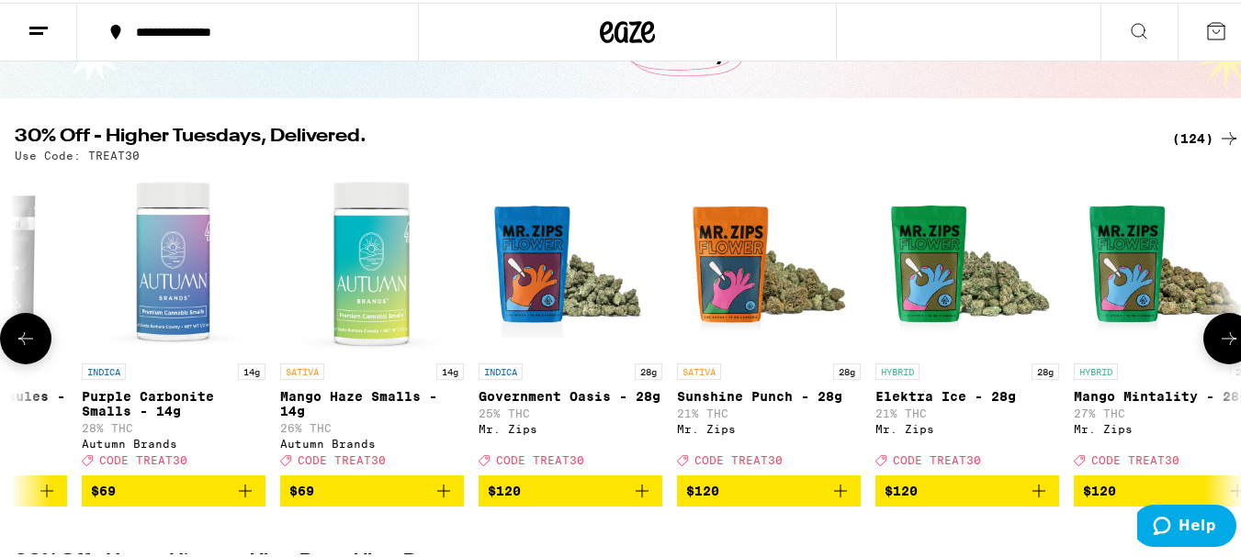
scroll to position [0, 23384]
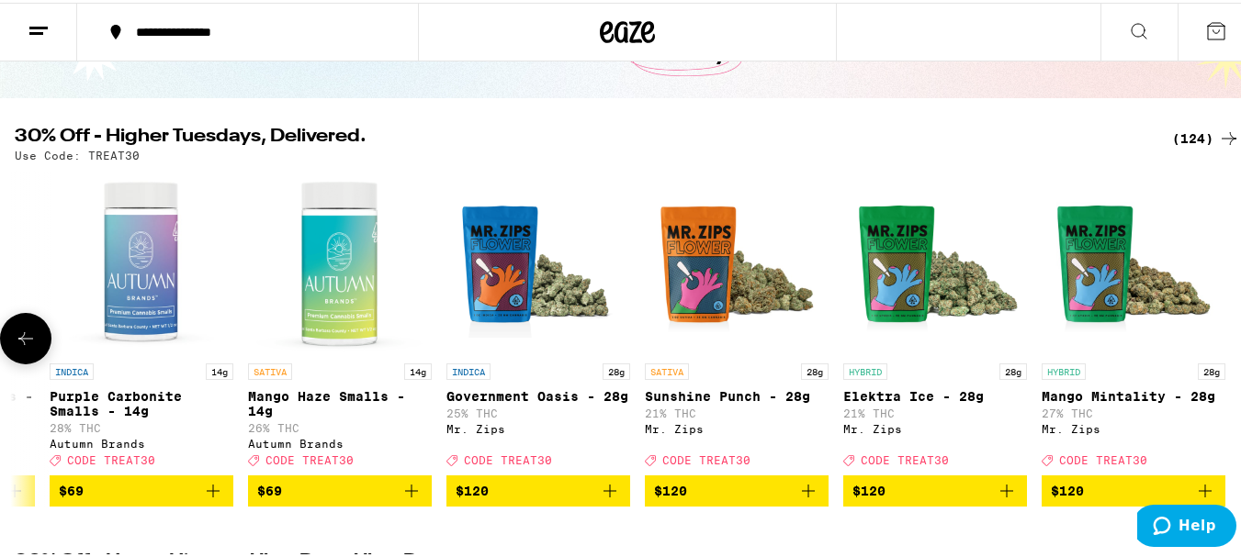
click at [1210, 327] on div at bounding box center [1228, 335] width 51 height 51
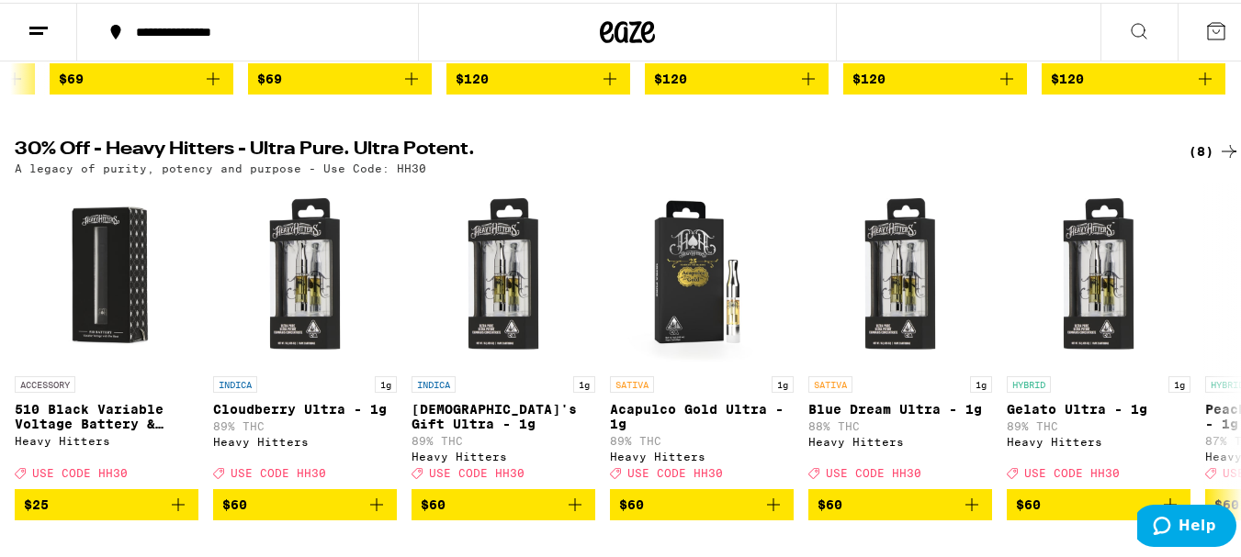
scroll to position [555, 0]
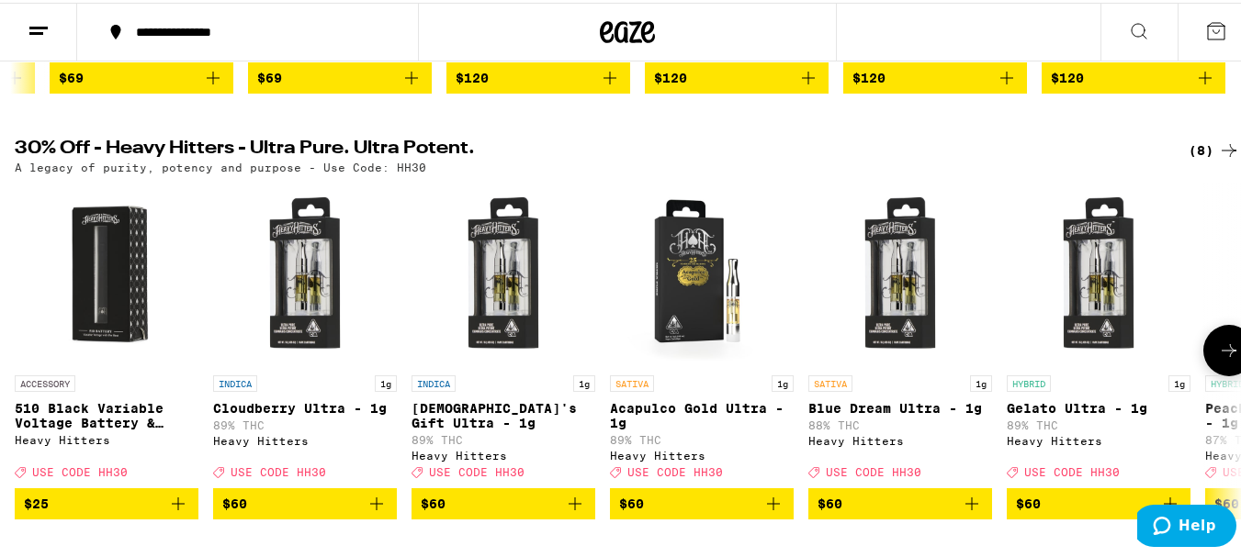
click at [1222, 359] on icon at bounding box center [1229, 348] width 22 height 22
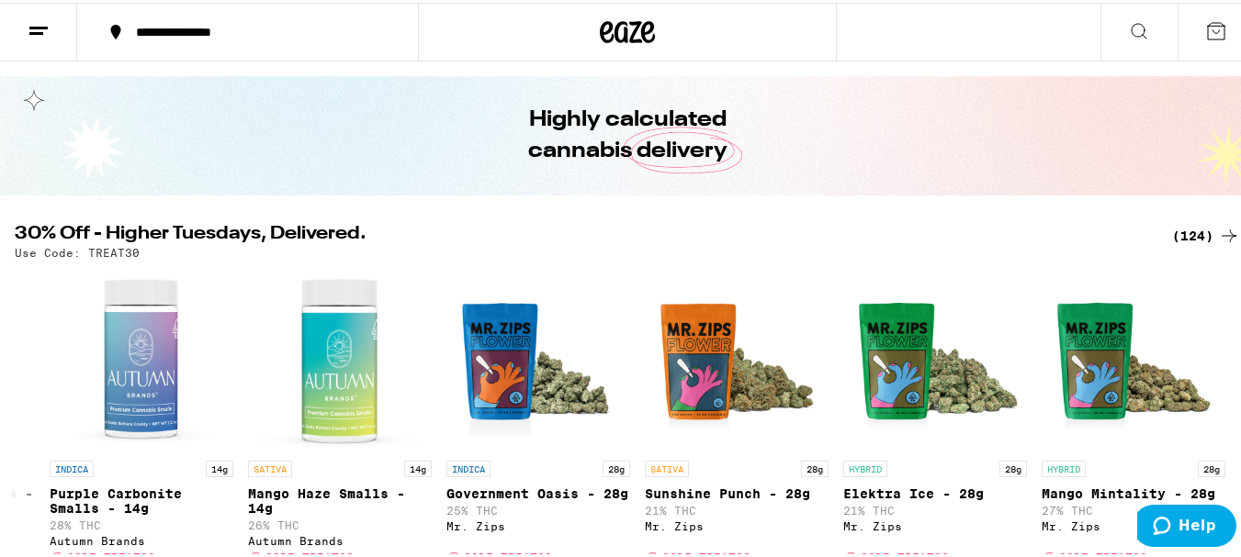
scroll to position [0, 0]
